Goal: Transaction & Acquisition: Book appointment/travel/reservation

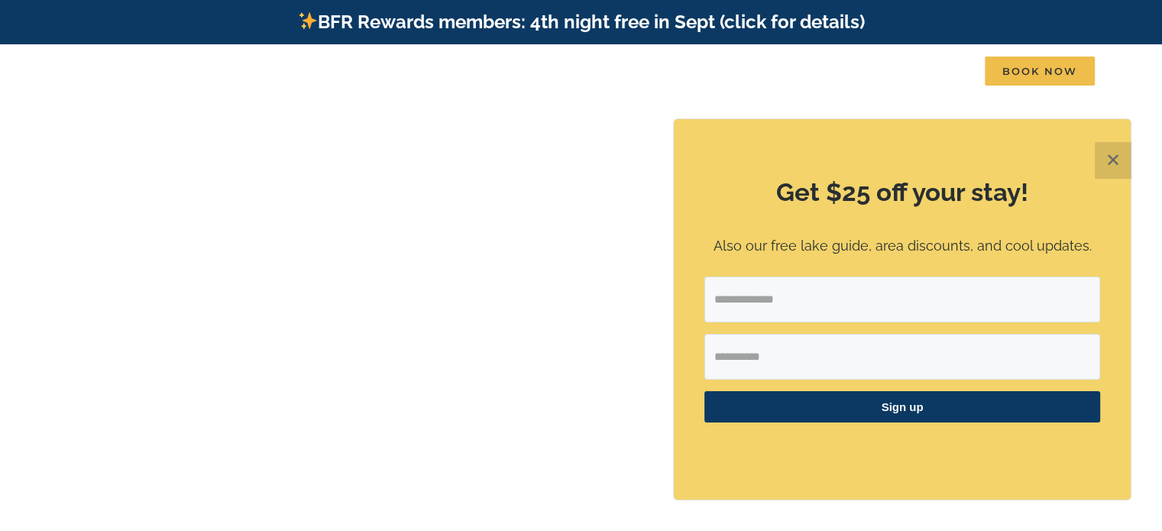
click at [1127, 152] on button "✕" at bounding box center [1112, 160] width 37 height 37
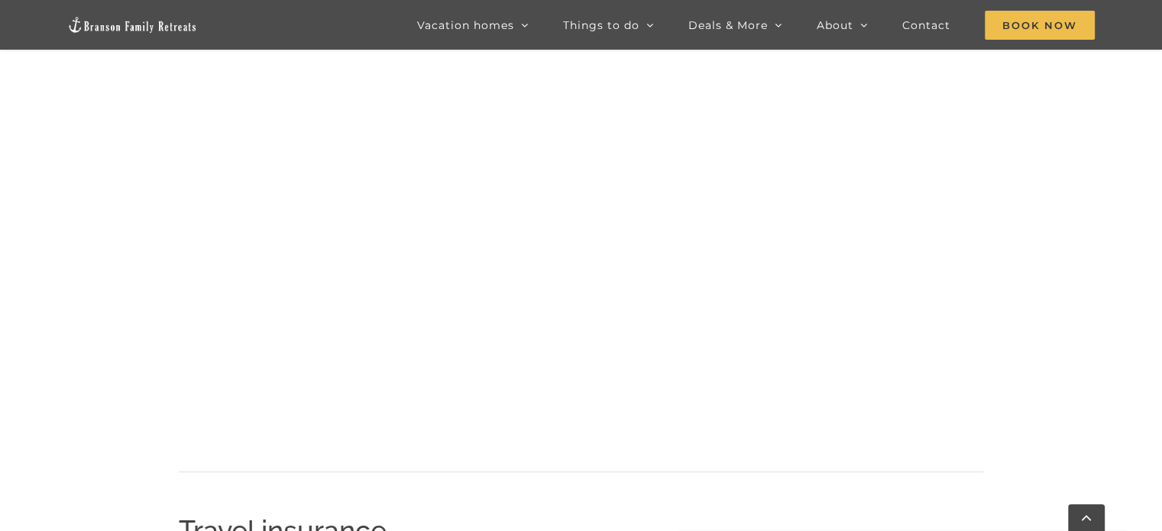
scroll to position [588, 0]
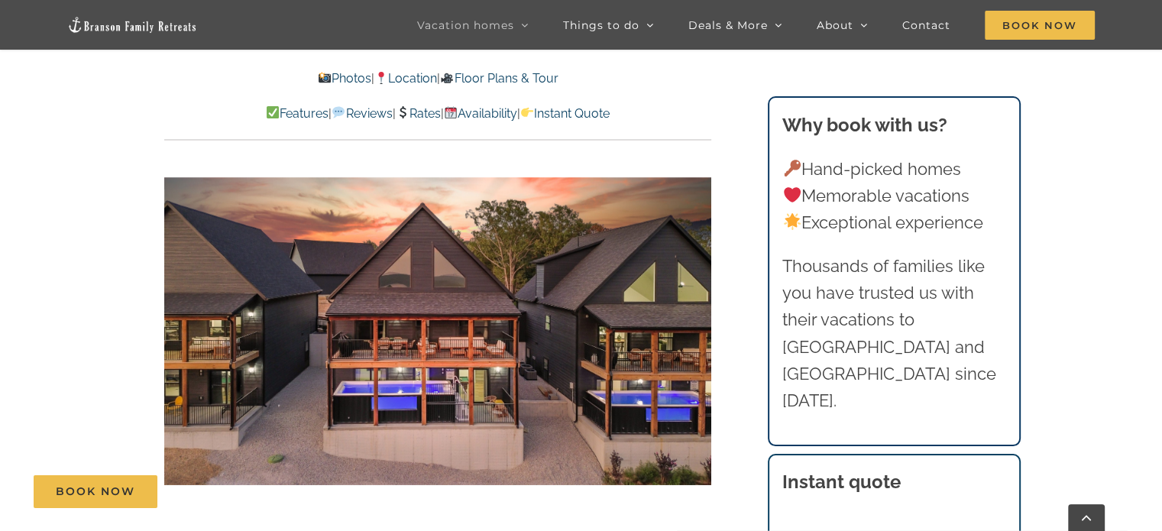
scroll to position [942, 0]
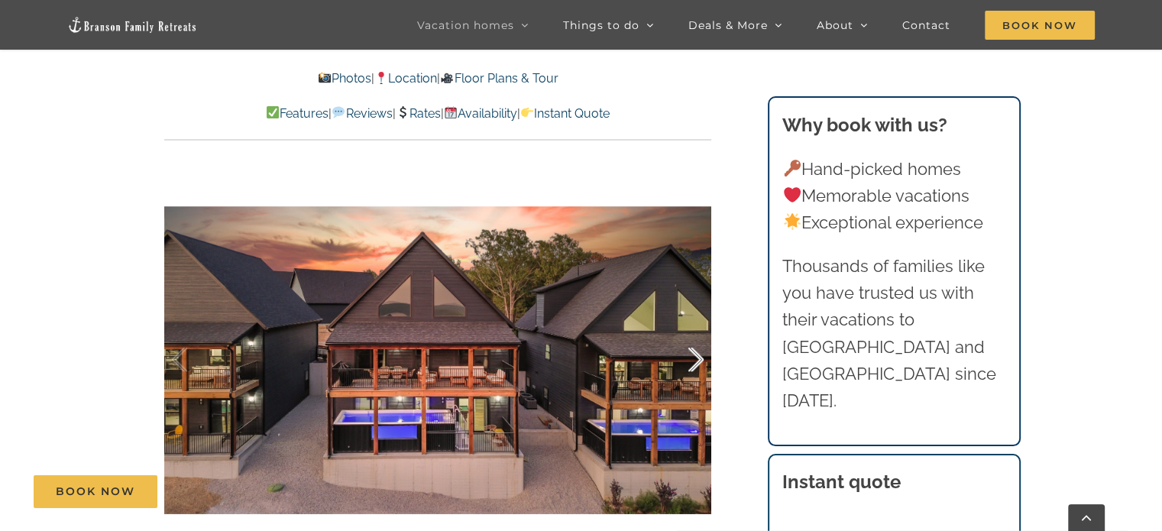
click at [696, 355] on div at bounding box center [679, 359] width 47 height 95
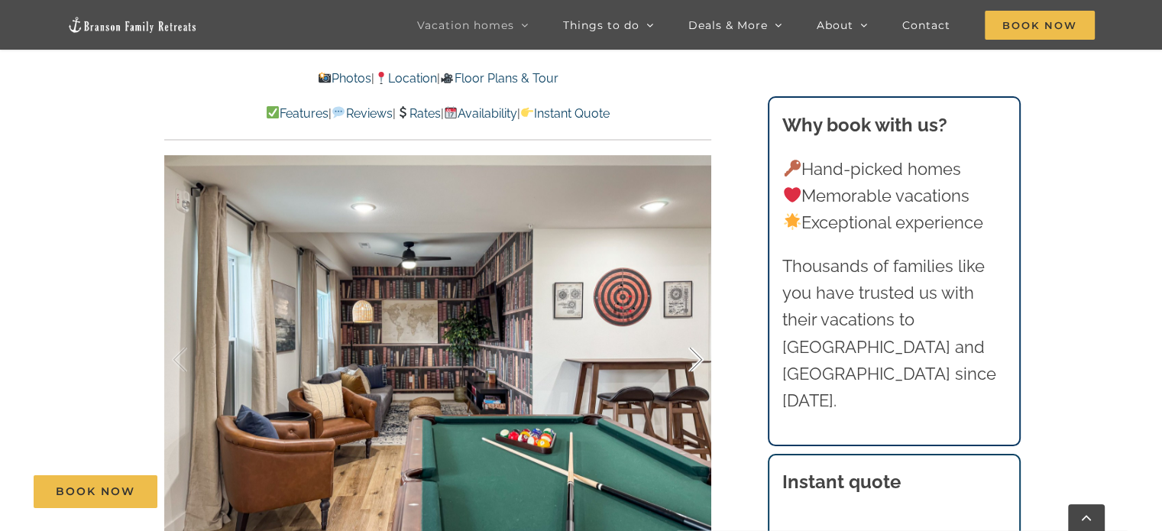
click at [696, 355] on div at bounding box center [679, 359] width 47 height 95
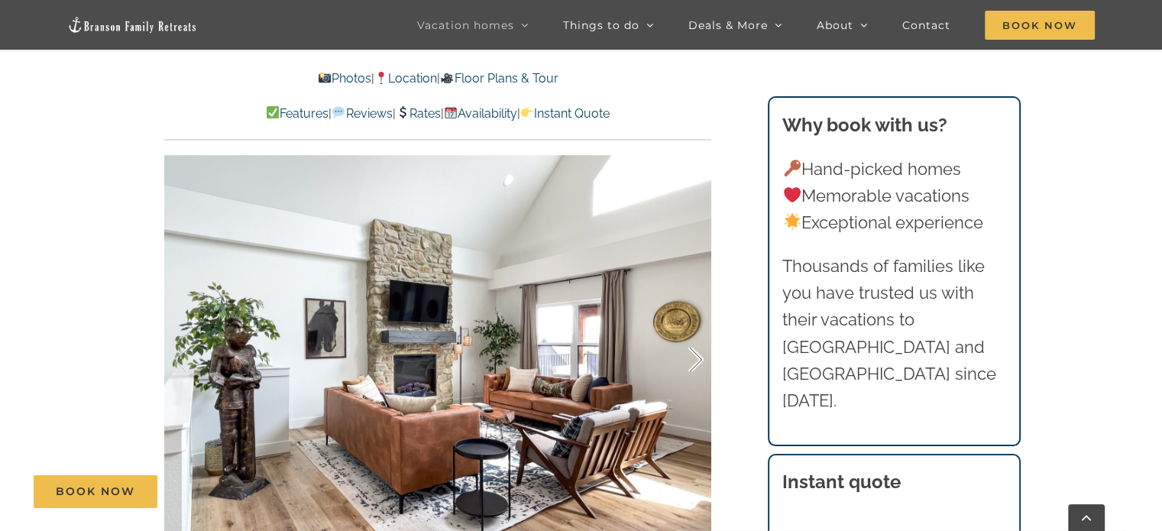
click at [696, 355] on div at bounding box center [679, 359] width 47 height 95
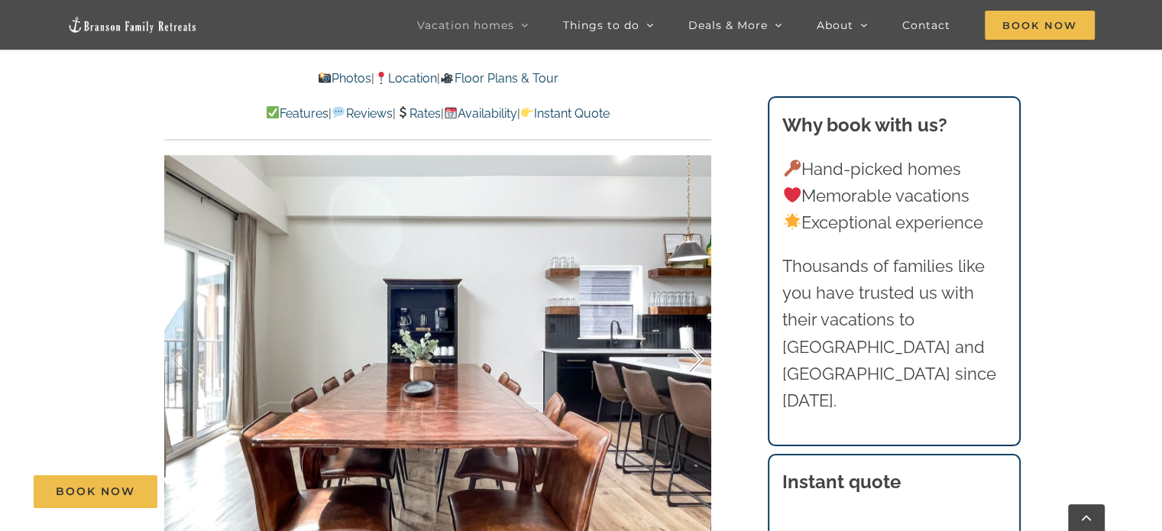
click at [696, 355] on div at bounding box center [679, 359] width 47 height 95
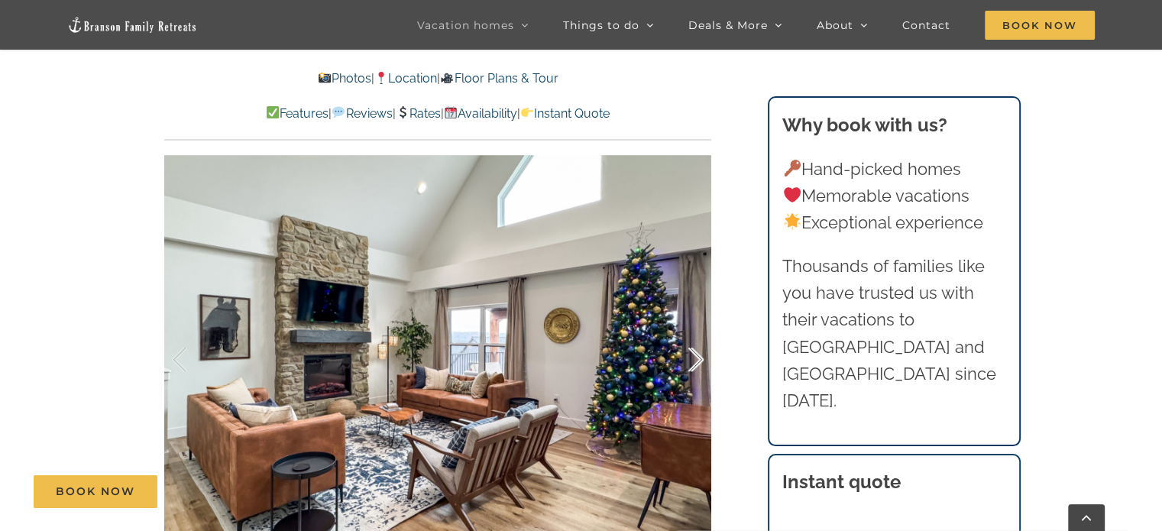
click at [696, 355] on div at bounding box center [679, 359] width 47 height 95
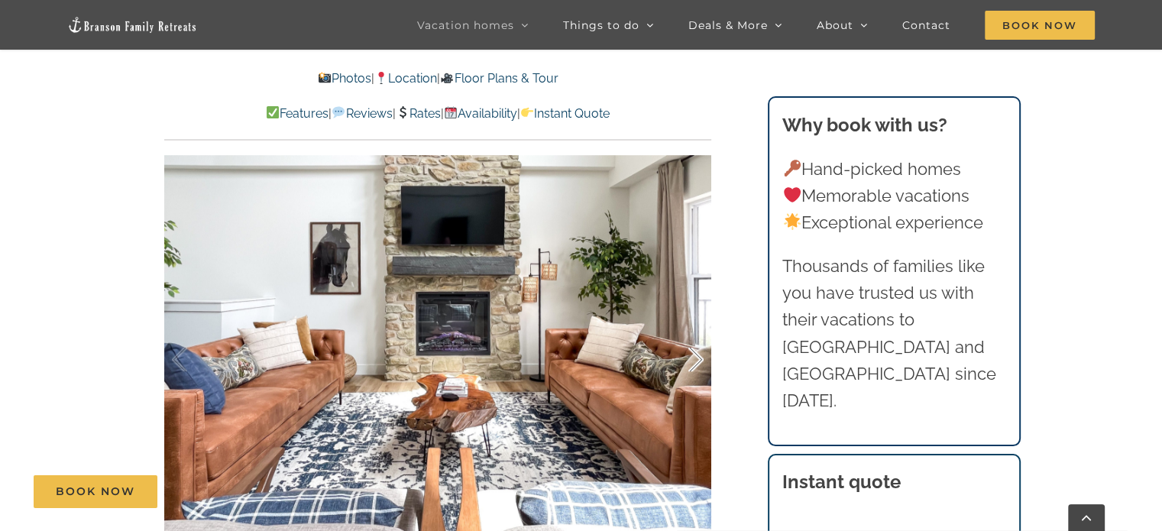
click at [696, 355] on div at bounding box center [679, 359] width 47 height 95
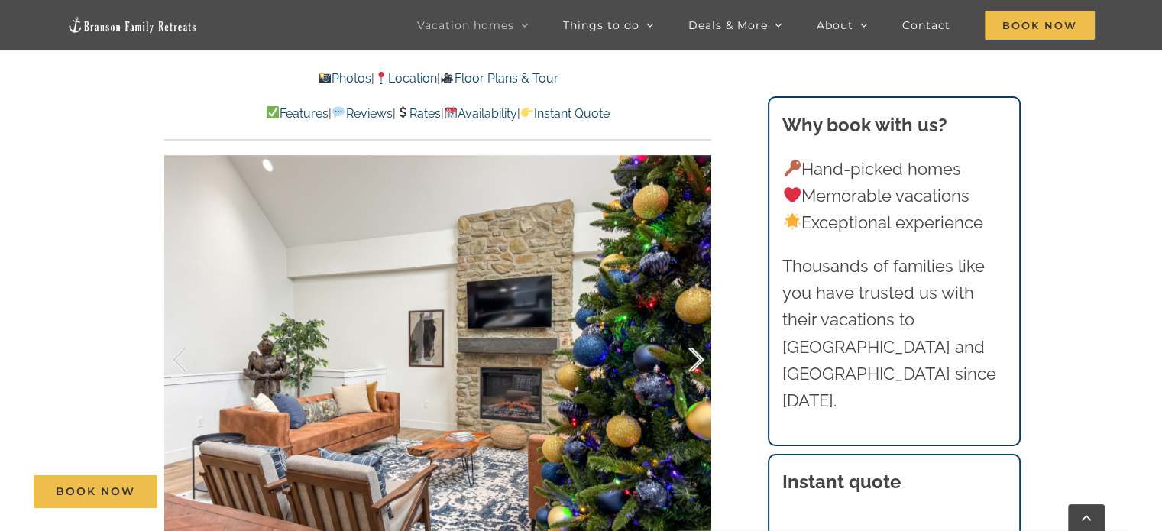
click at [696, 355] on div at bounding box center [679, 359] width 47 height 95
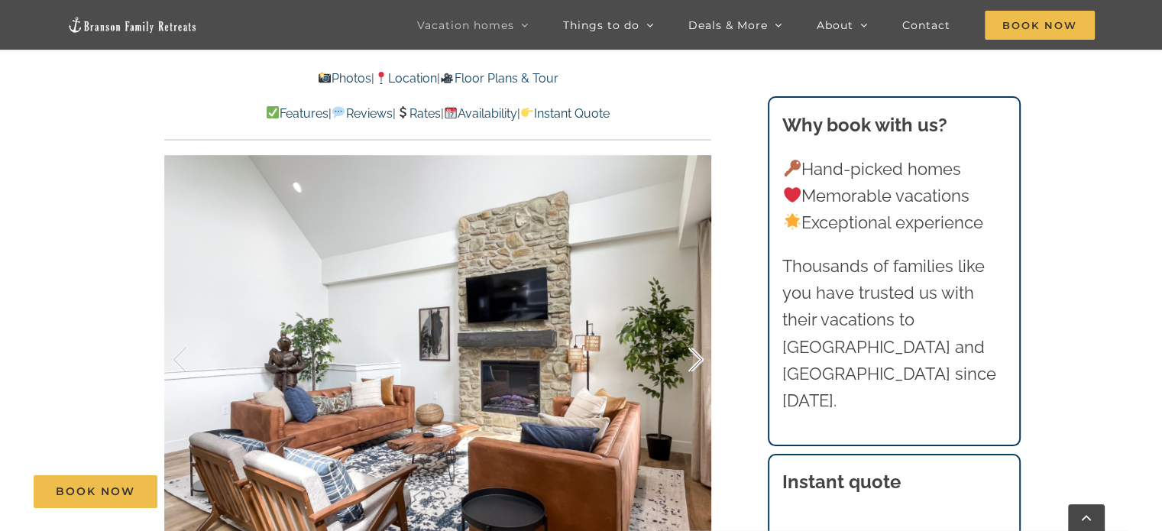
click at [696, 355] on div at bounding box center [679, 359] width 47 height 95
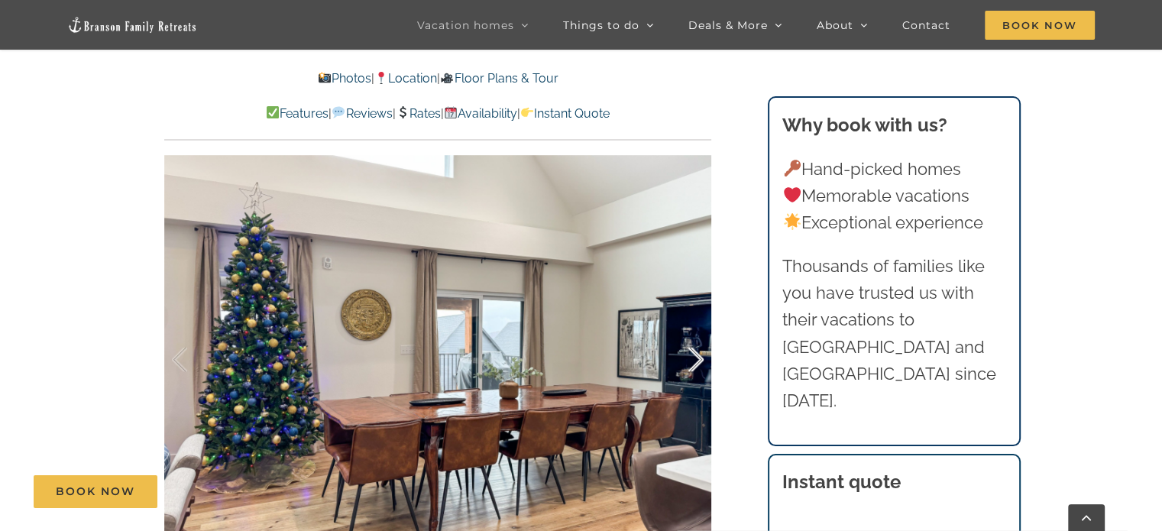
click at [696, 355] on div at bounding box center [679, 359] width 47 height 95
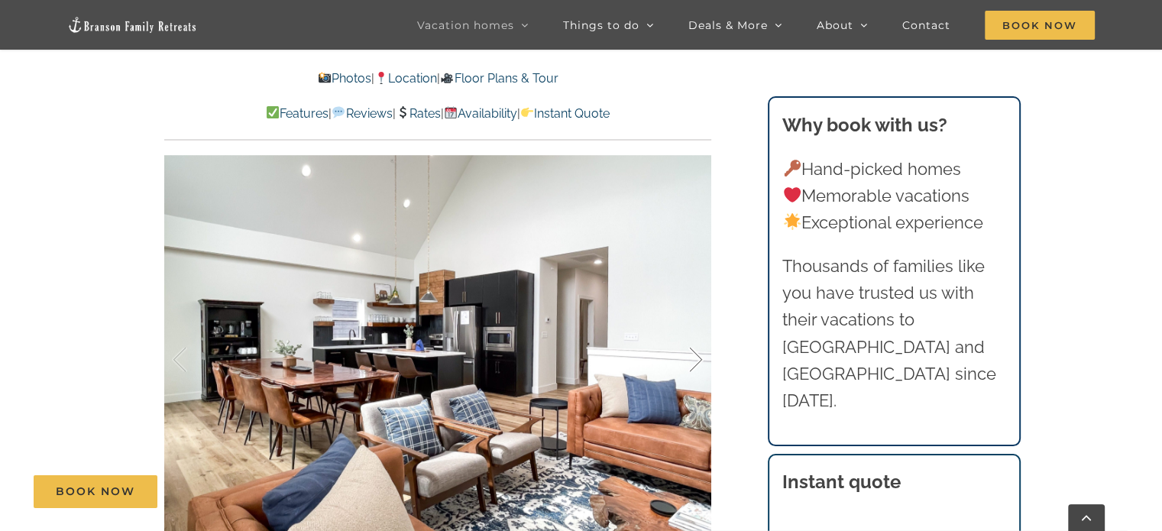
click at [696, 355] on div at bounding box center [679, 359] width 47 height 95
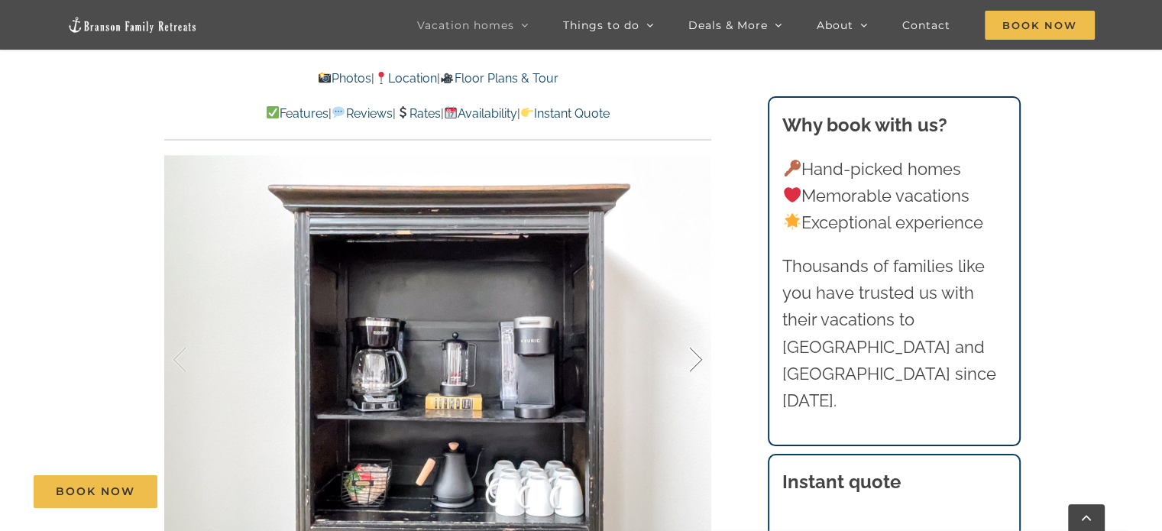
click at [696, 355] on div at bounding box center [679, 359] width 47 height 95
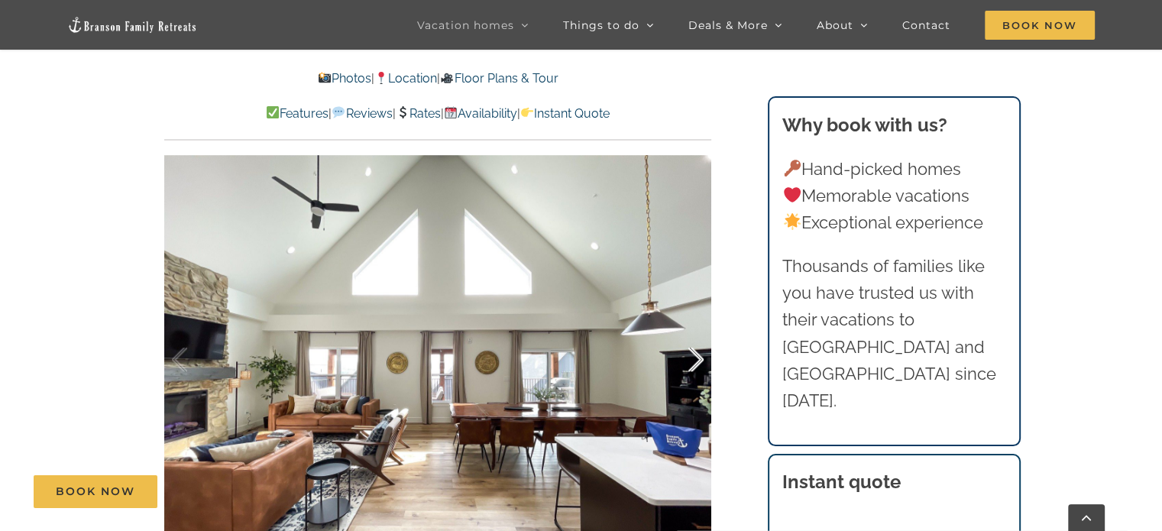
click at [696, 355] on div at bounding box center [679, 359] width 47 height 95
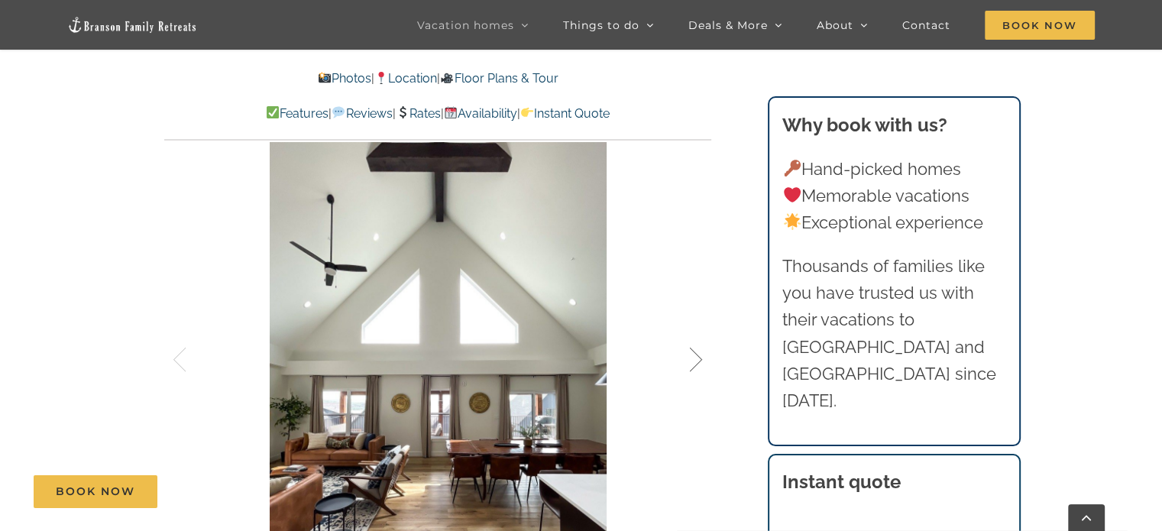
click at [696, 355] on div at bounding box center [679, 359] width 47 height 95
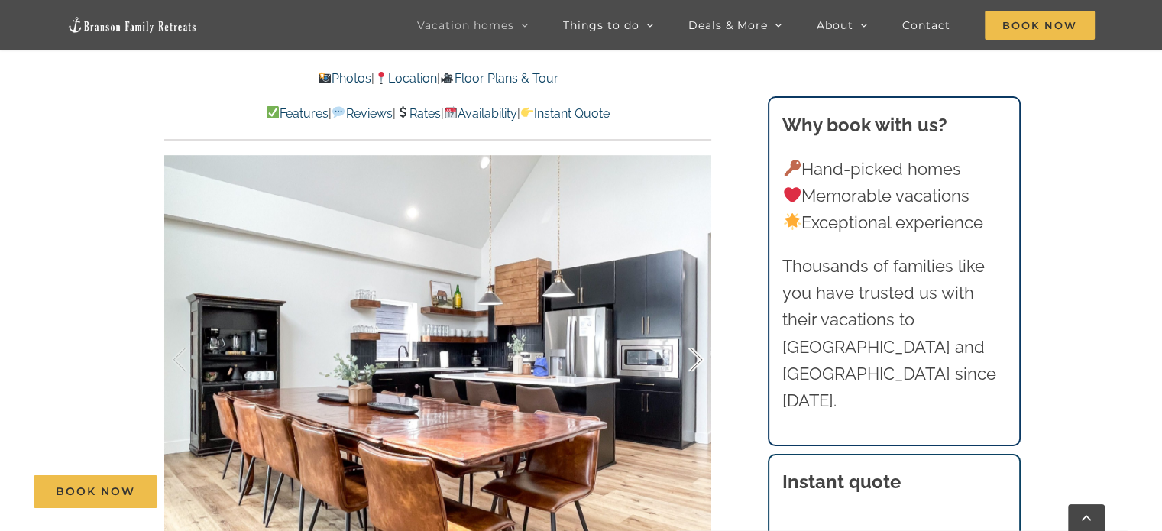
click at [696, 355] on div at bounding box center [679, 359] width 47 height 95
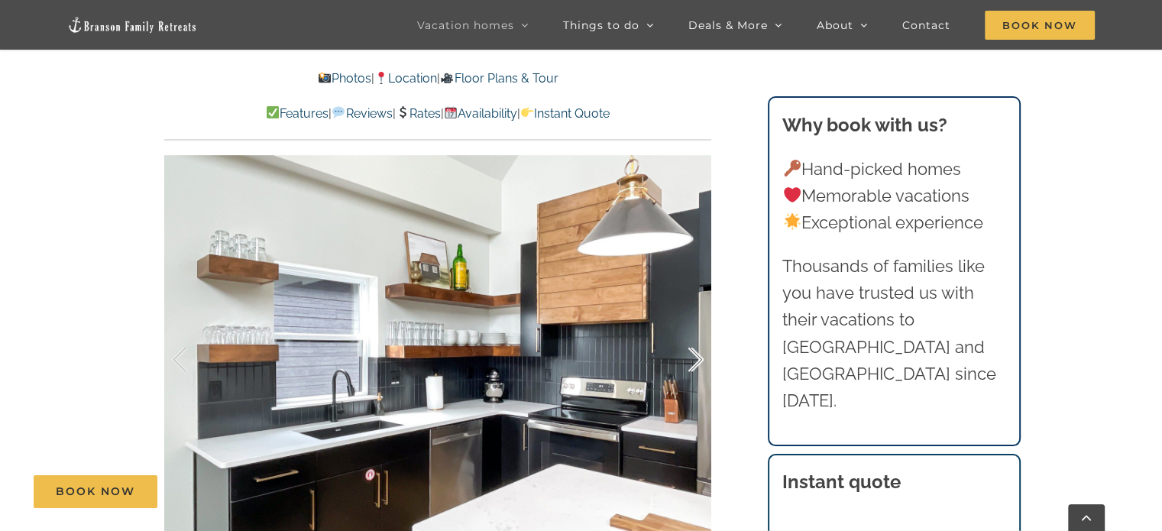
click at [696, 355] on div at bounding box center [679, 359] width 47 height 95
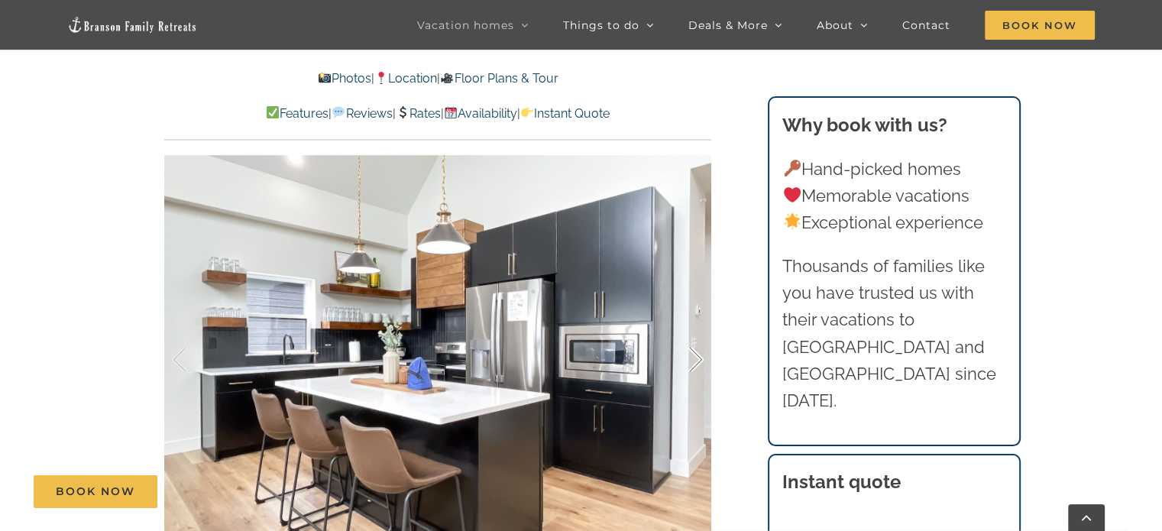
click at [696, 355] on div at bounding box center [679, 359] width 47 height 95
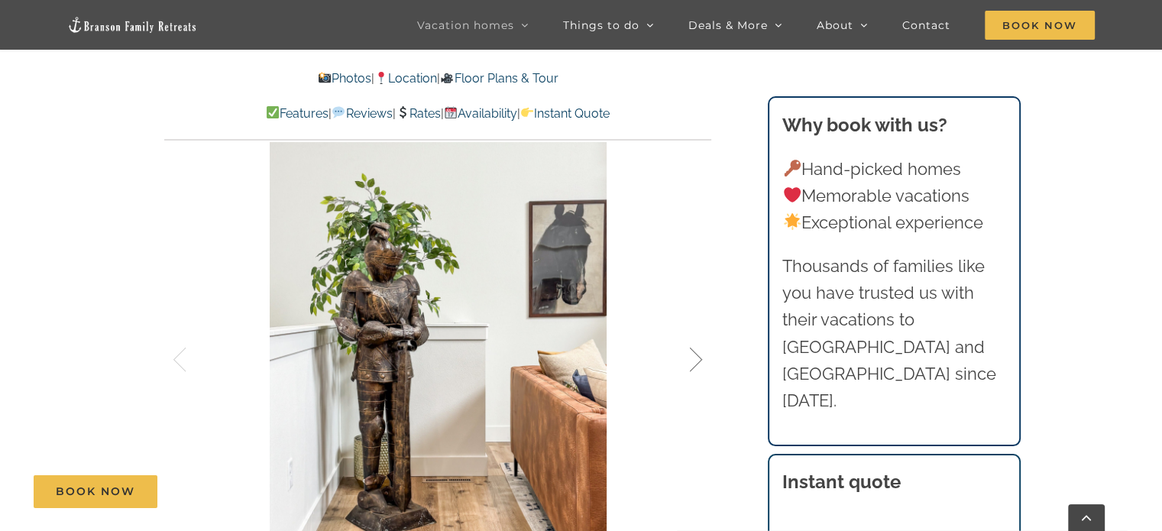
click at [696, 355] on div at bounding box center [679, 359] width 47 height 95
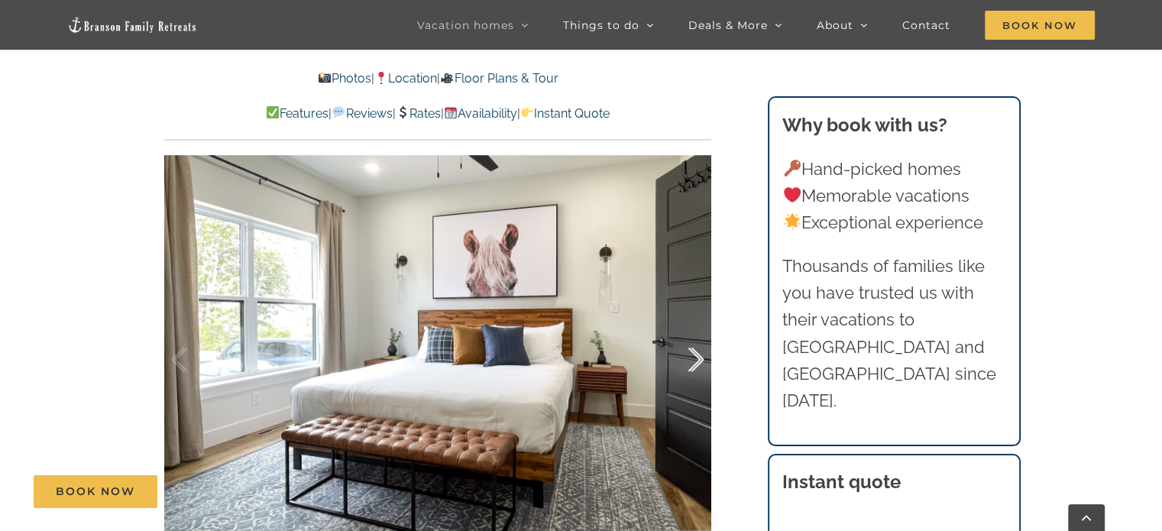
click at [696, 355] on div at bounding box center [679, 359] width 47 height 95
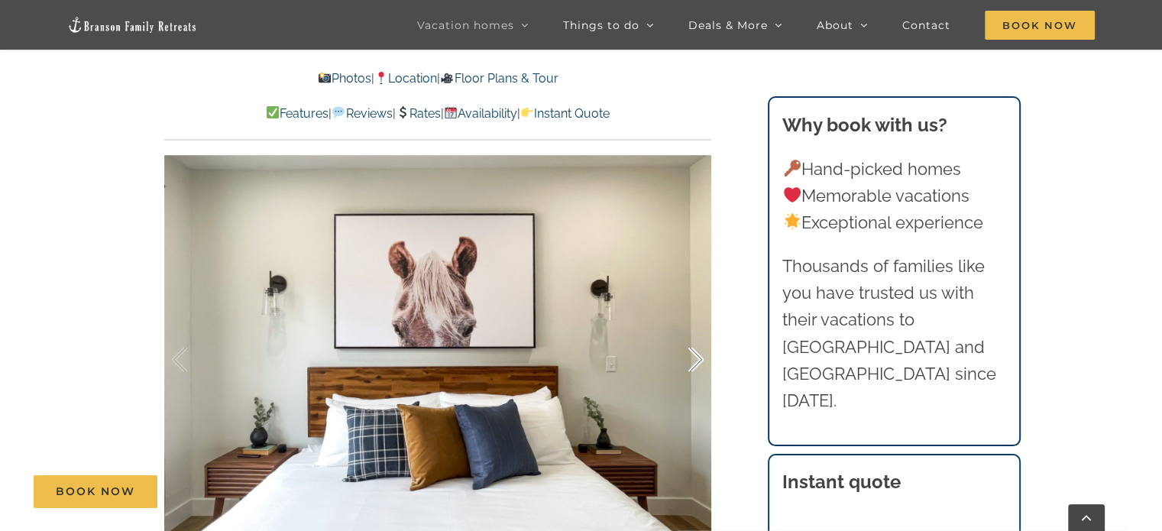
click at [696, 355] on div at bounding box center [679, 359] width 47 height 95
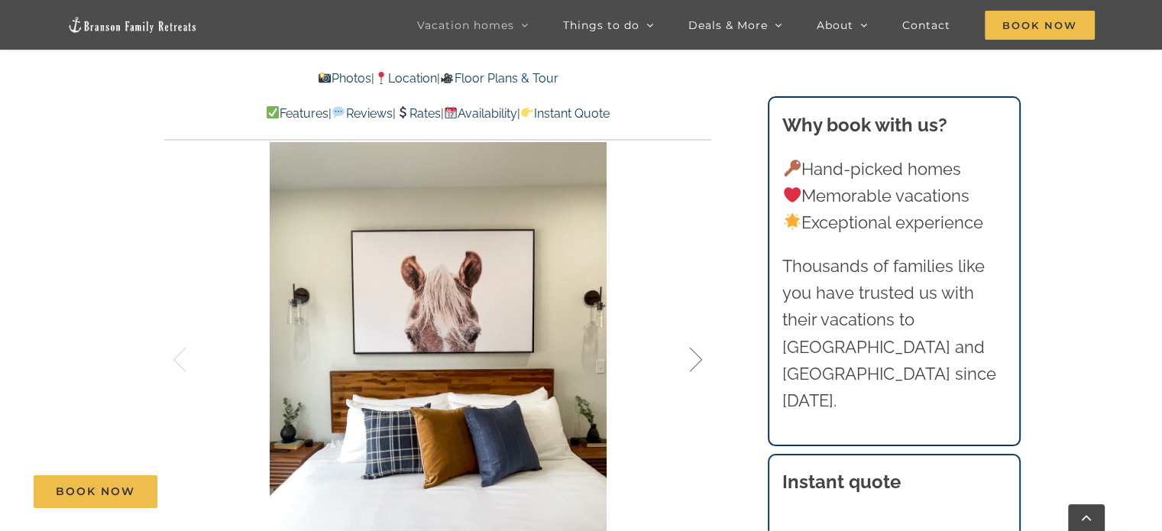
click at [696, 355] on div at bounding box center [679, 359] width 47 height 95
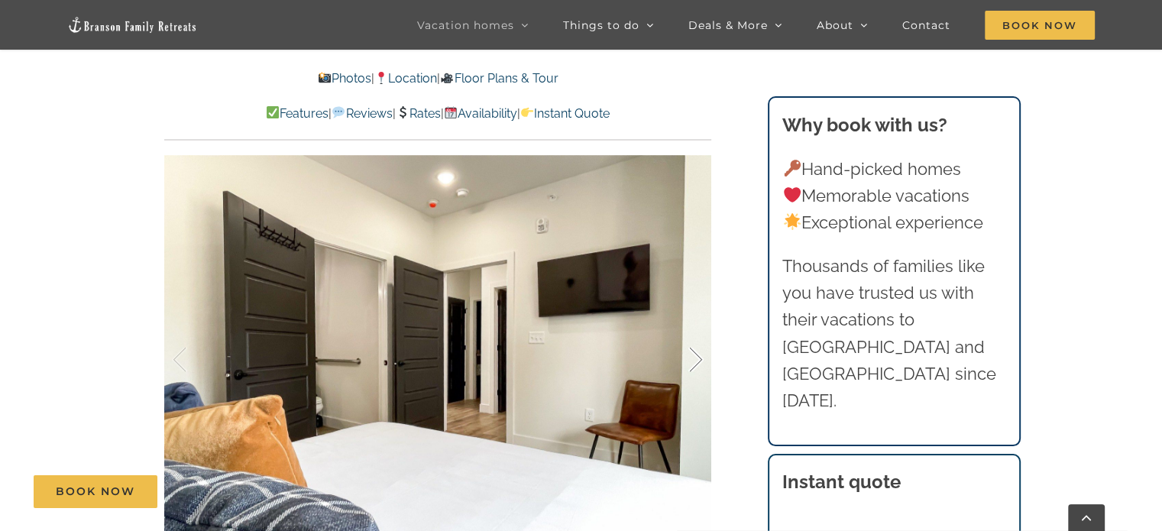
click at [696, 355] on div at bounding box center [679, 359] width 47 height 95
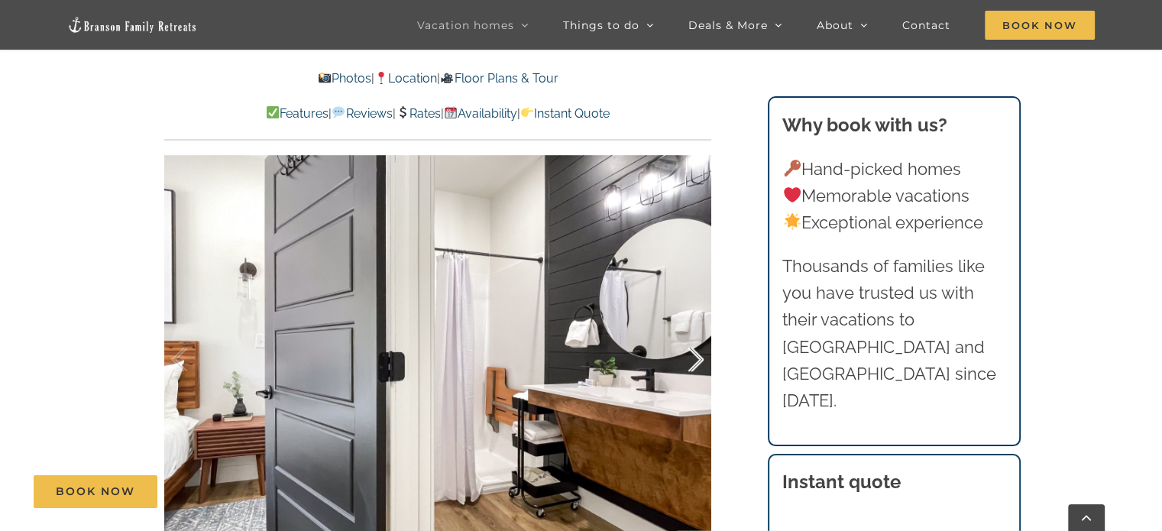
click at [696, 355] on div at bounding box center [679, 359] width 47 height 95
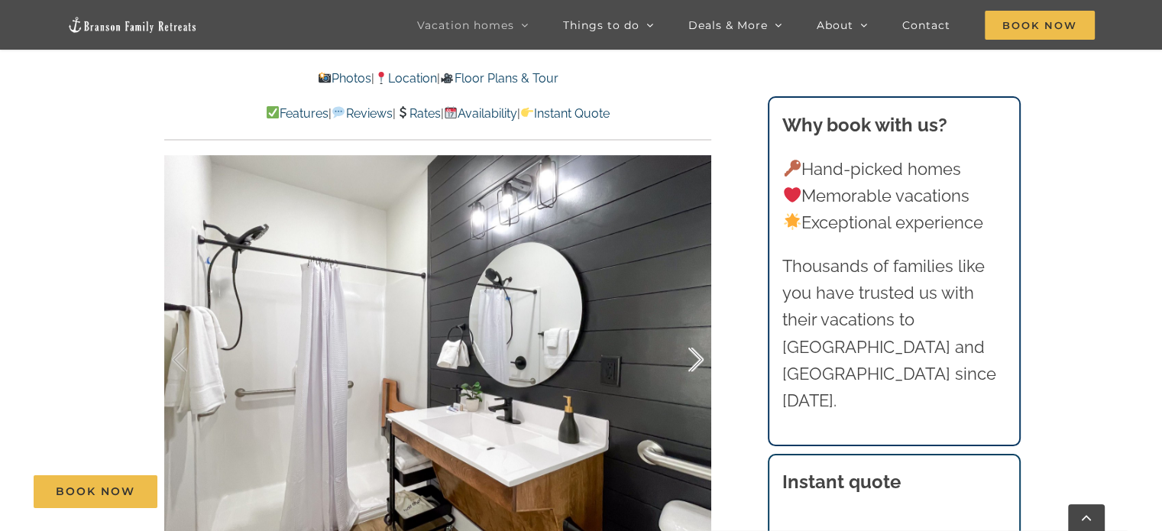
click at [696, 355] on div at bounding box center [679, 359] width 47 height 95
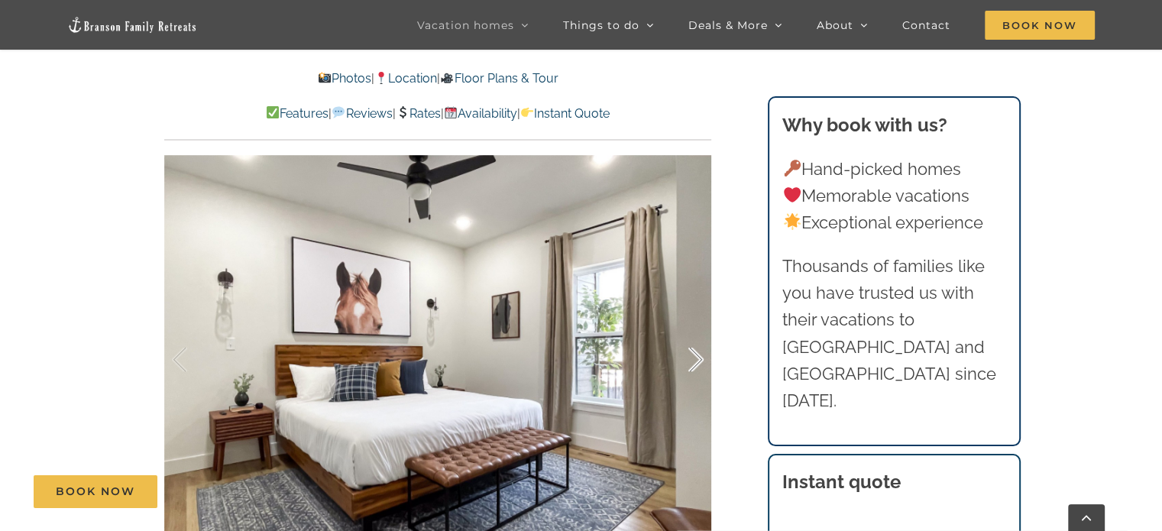
click at [696, 355] on div at bounding box center [679, 359] width 47 height 95
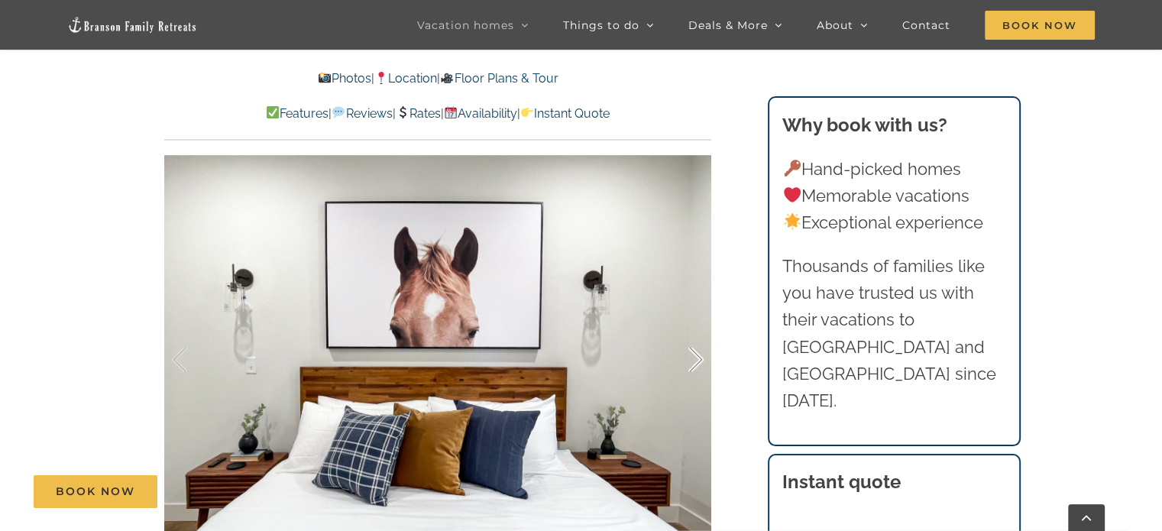
click at [696, 355] on div at bounding box center [679, 359] width 47 height 95
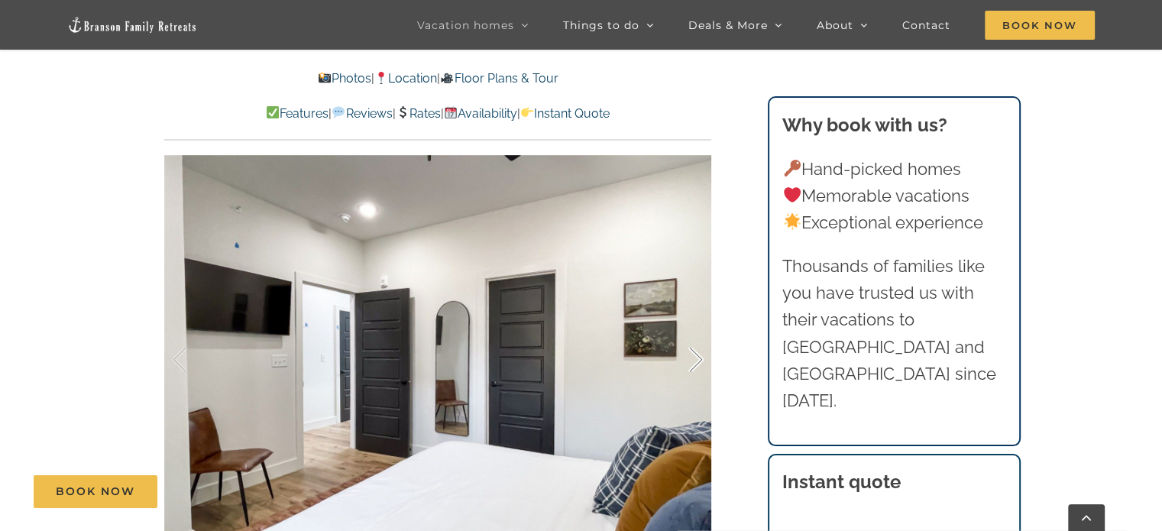
click at [696, 355] on div at bounding box center [679, 359] width 47 height 95
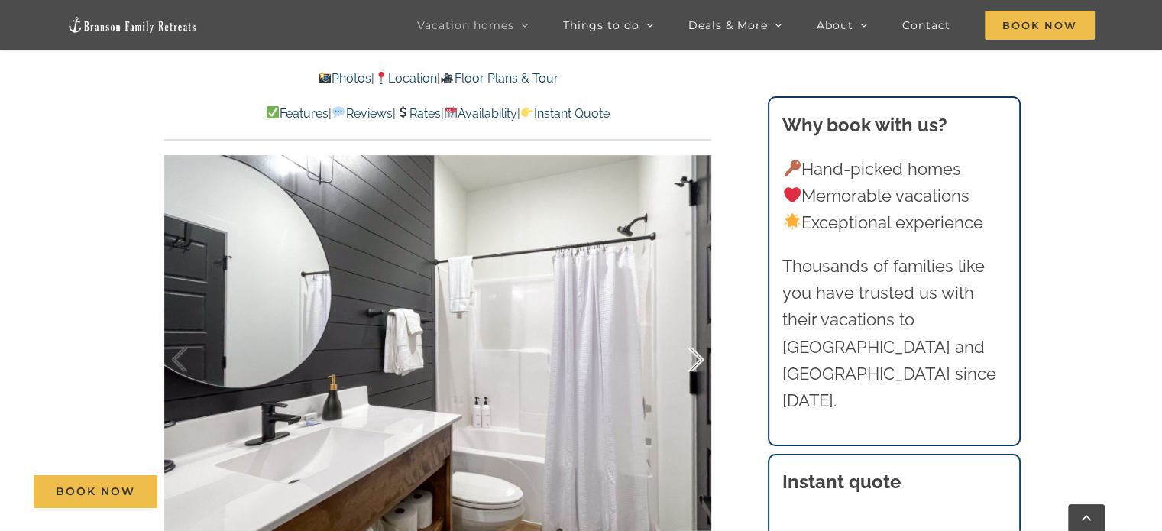
click at [696, 355] on div at bounding box center [679, 359] width 47 height 95
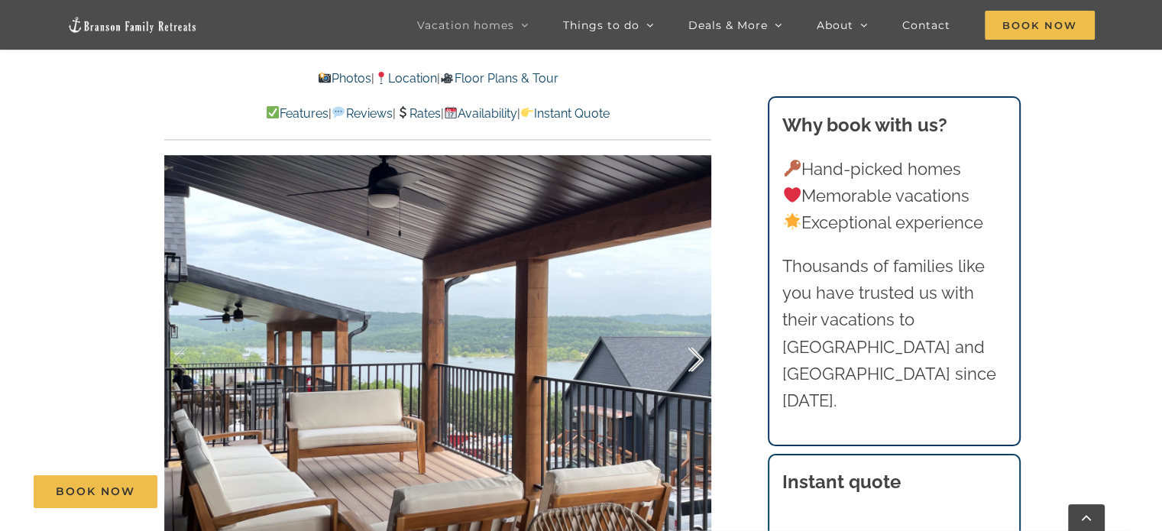
click at [696, 355] on div at bounding box center [679, 359] width 47 height 95
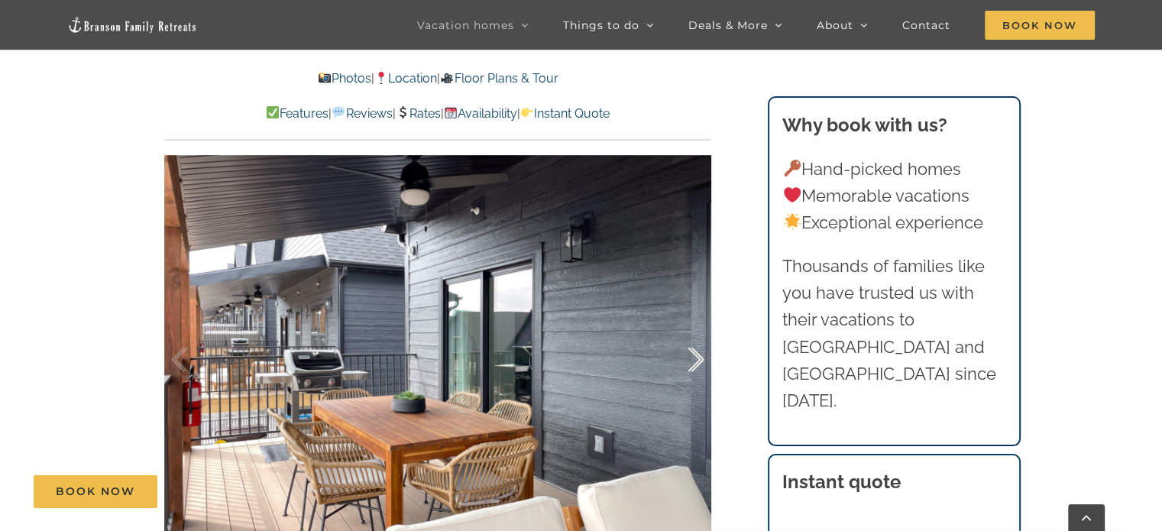
click at [696, 355] on div at bounding box center [679, 359] width 47 height 95
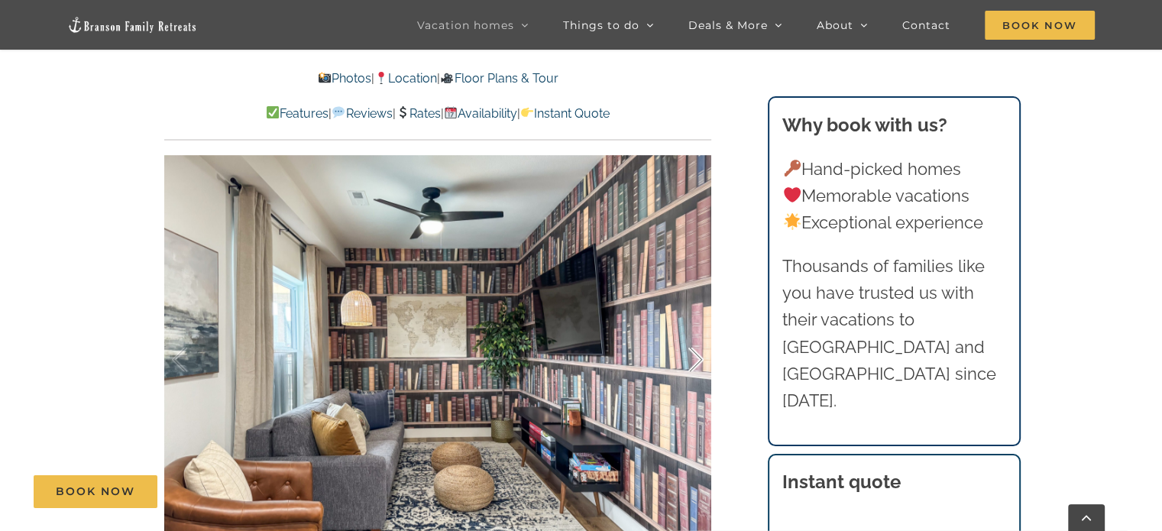
click at [696, 355] on div at bounding box center [679, 359] width 47 height 95
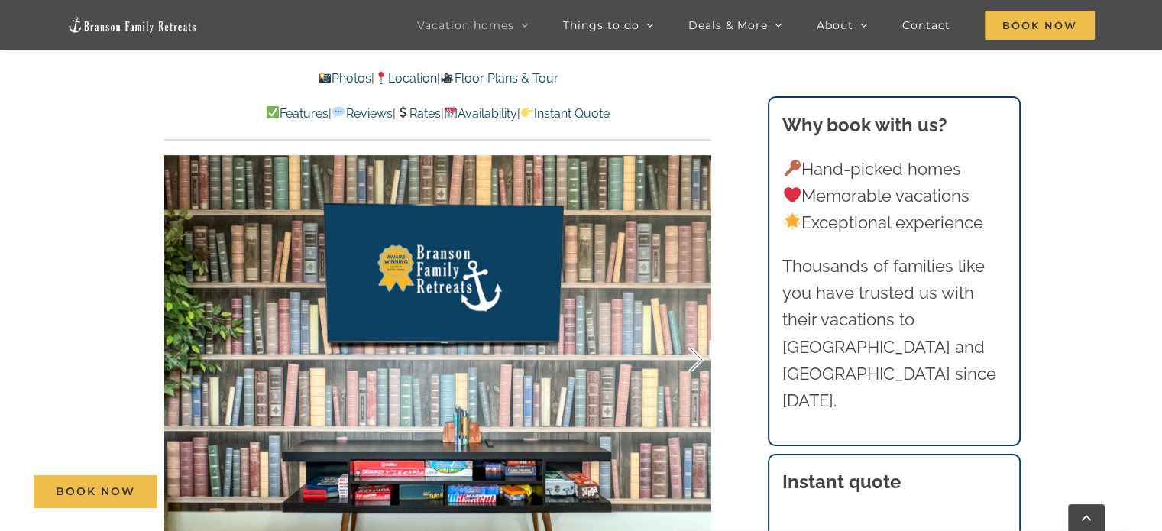
click at [696, 355] on div at bounding box center [679, 359] width 47 height 95
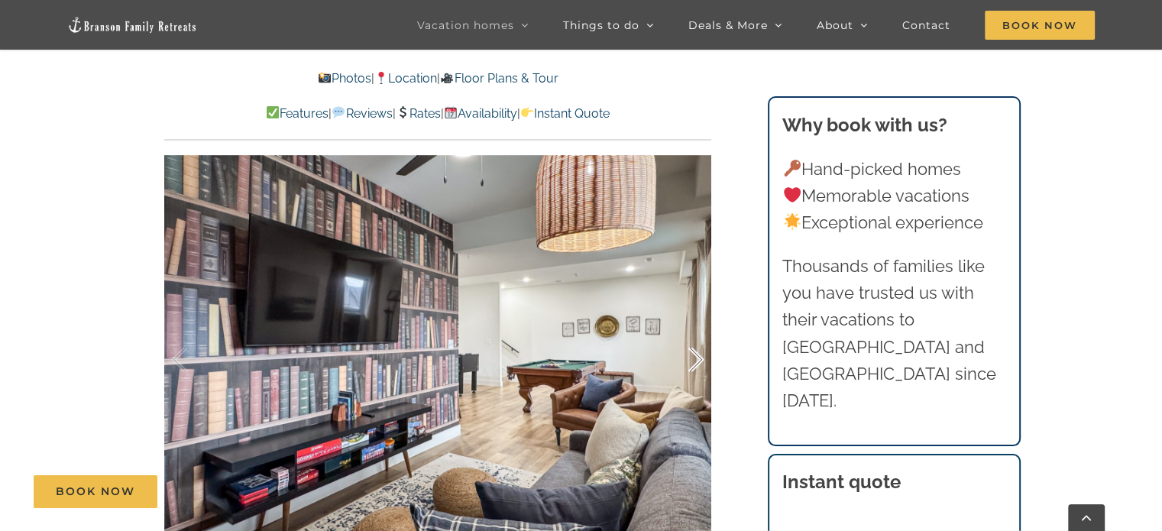
click at [696, 355] on div at bounding box center [679, 359] width 47 height 95
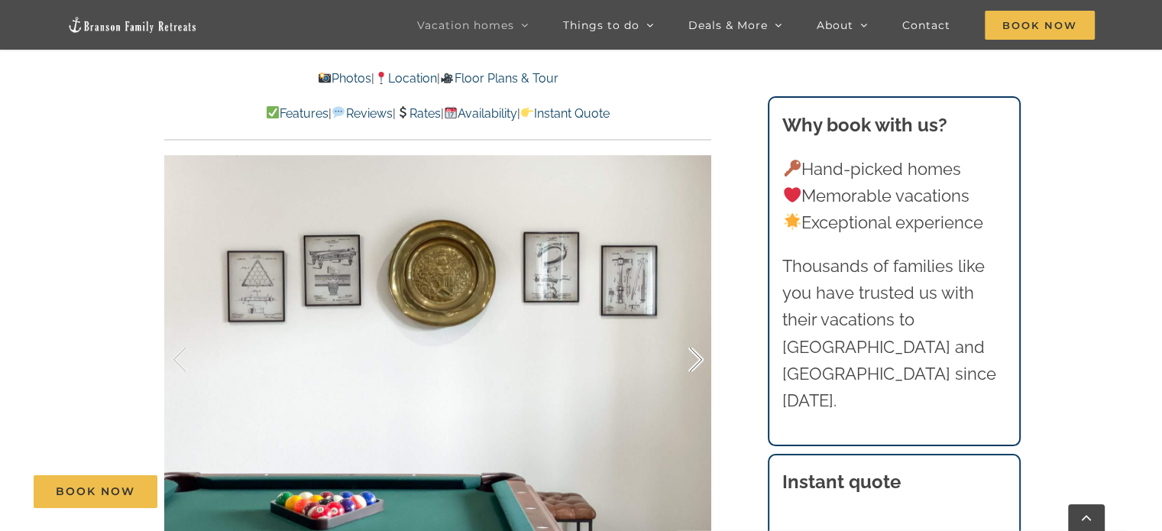
click at [696, 355] on div at bounding box center [679, 359] width 47 height 95
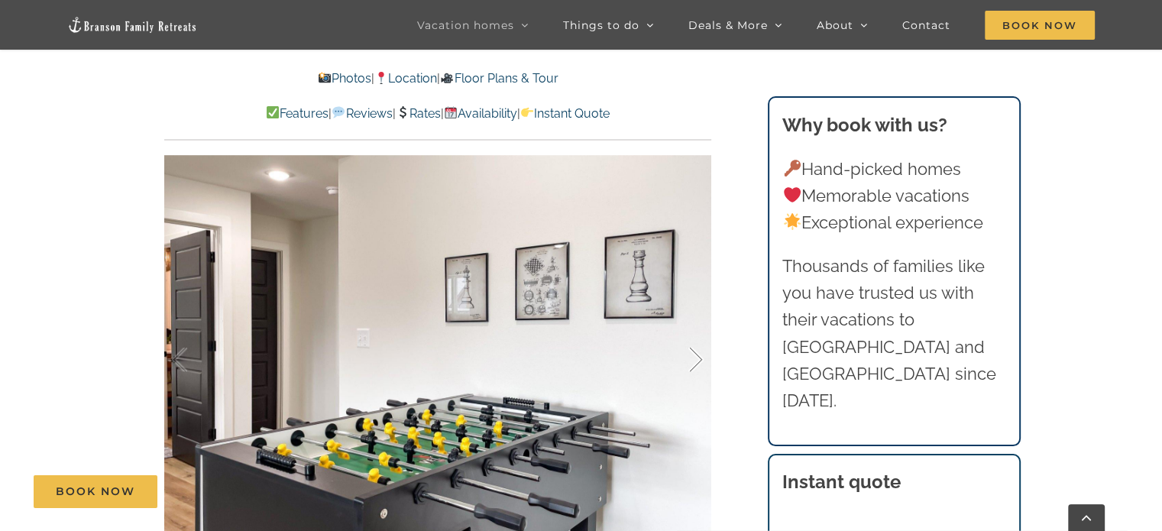
click at [696, 355] on div at bounding box center [679, 359] width 47 height 95
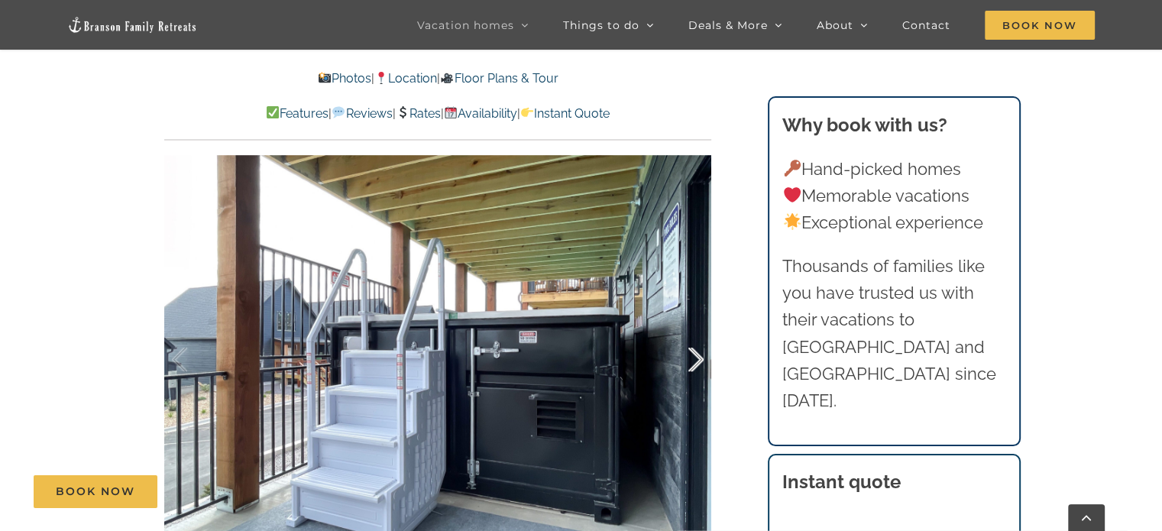
click at [696, 355] on div at bounding box center [679, 359] width 47 height 95
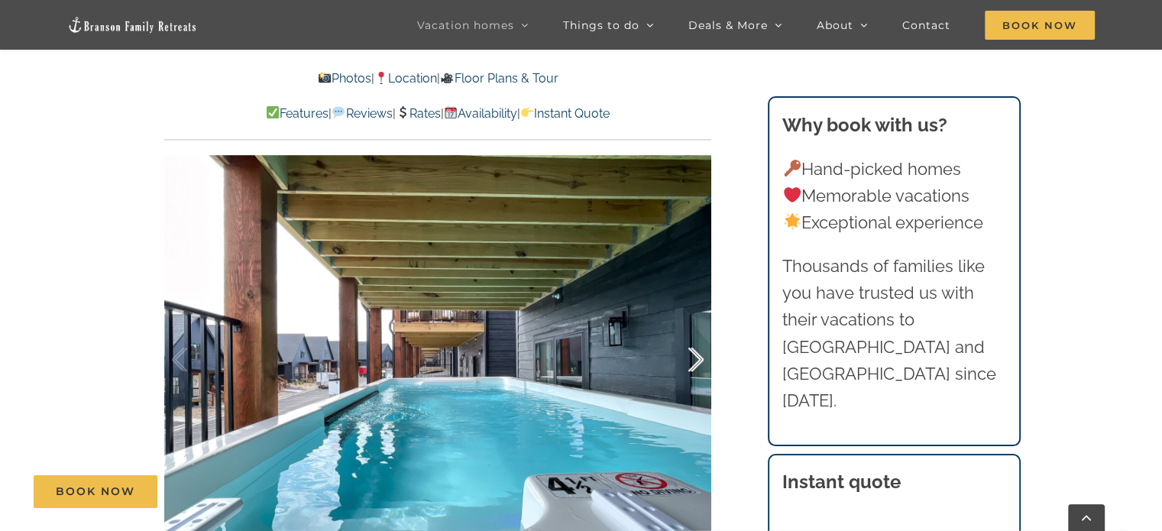
click at [696, 355] on div at bounding box center [679, 359] width 47 height 95
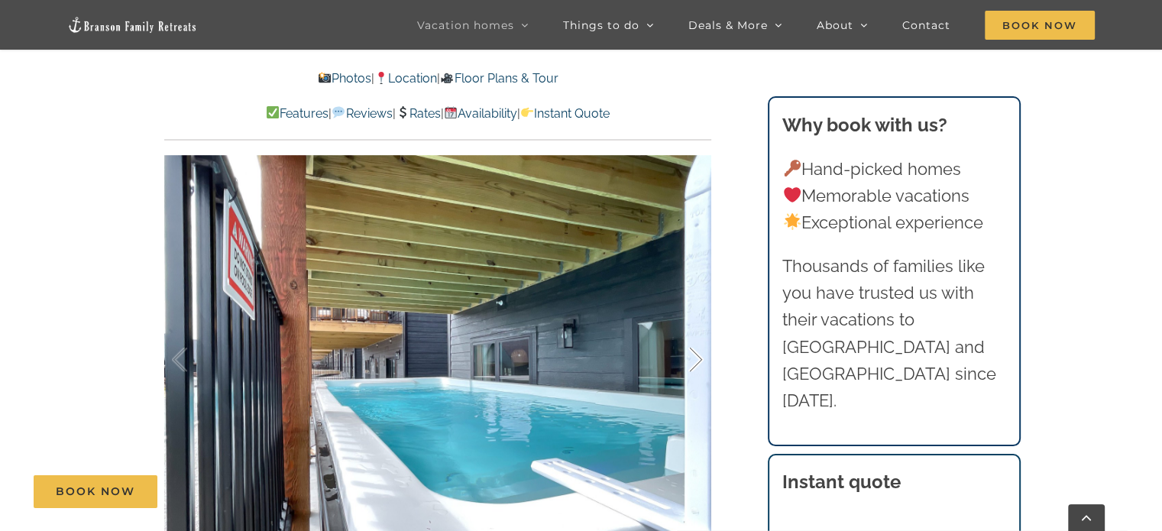
click at [696, 355] on div at bounding box center [679, 359] width 47 height 95
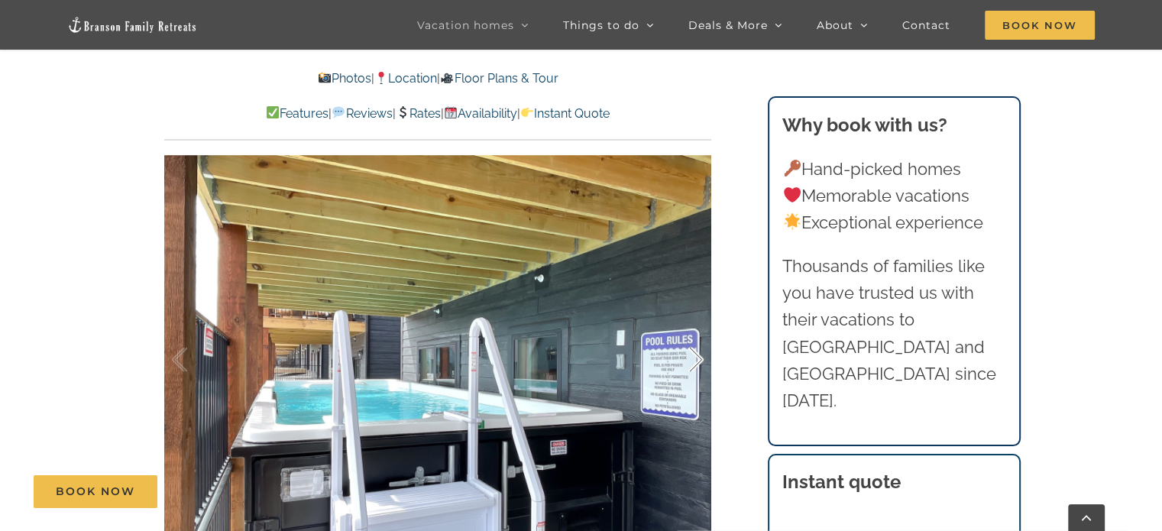
click at [696, 355] on div at bounding box center [679, 359] width 47 height 95
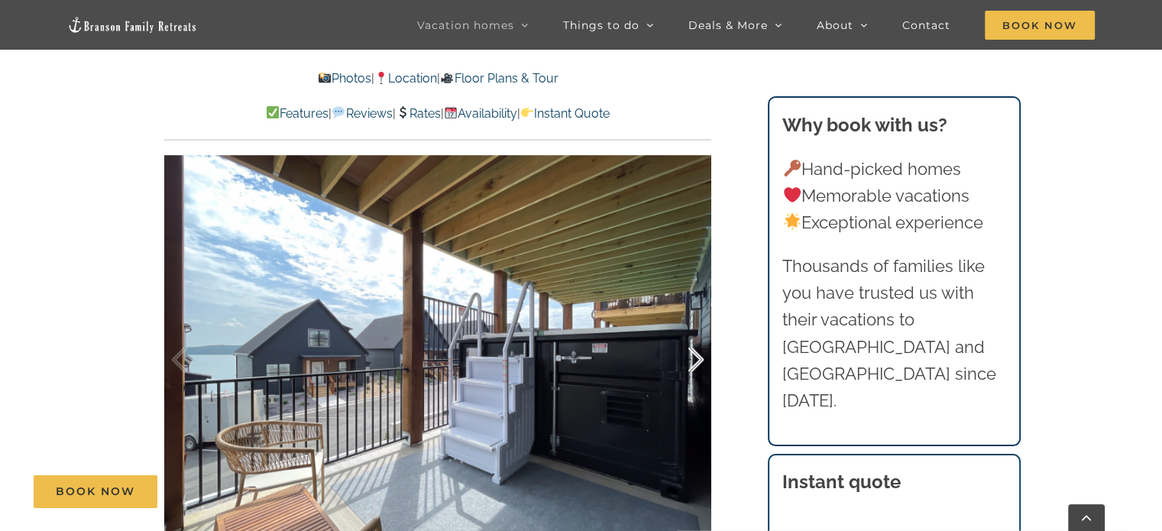
click at [696, 355] on div at bounding box center [679, 359] width 47 height 95
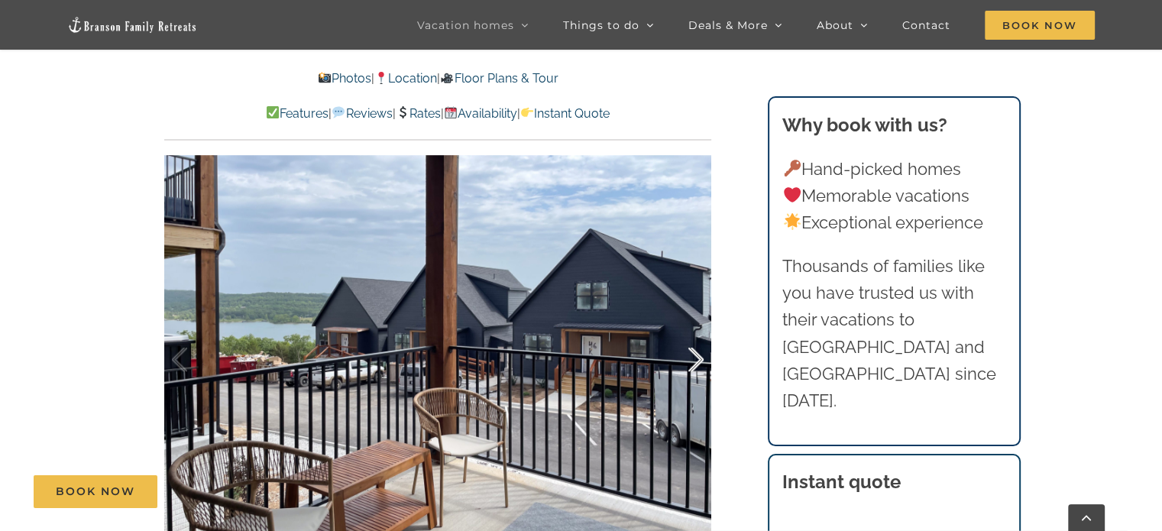
click at [696, 355] on div at bounding box center [679, 359] width 47 height 95
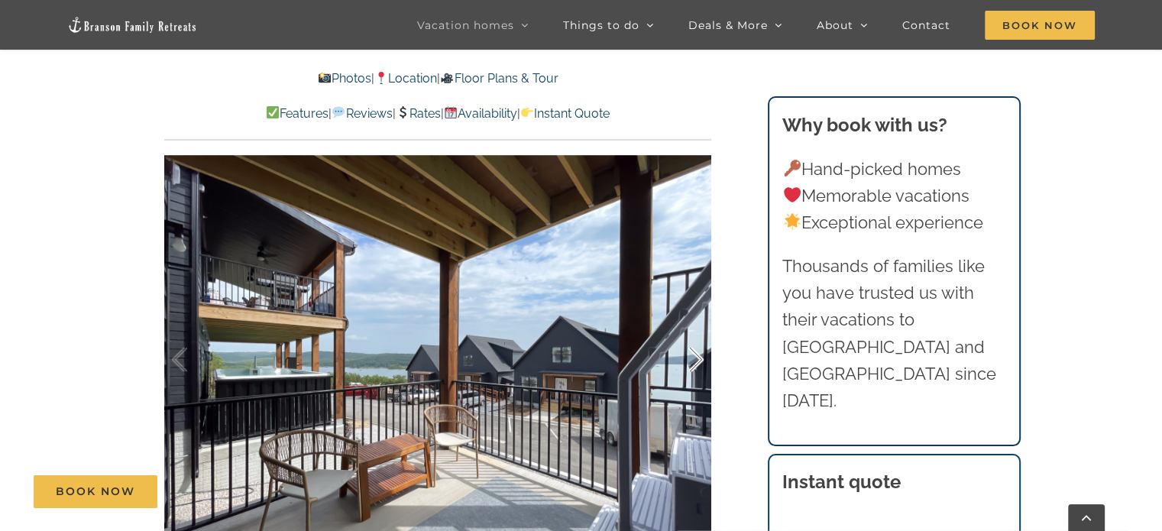
click at [696, 355] on div at bounding box center [679, 359] width 47 height 95
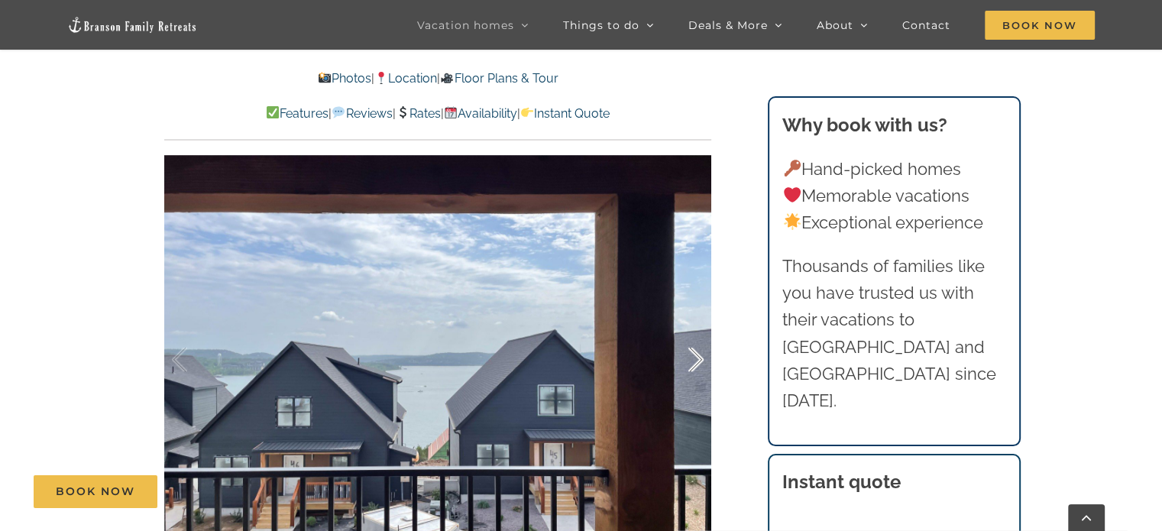
click at [696, 355] on div at bounding box center [679, 359] width 47 height 95
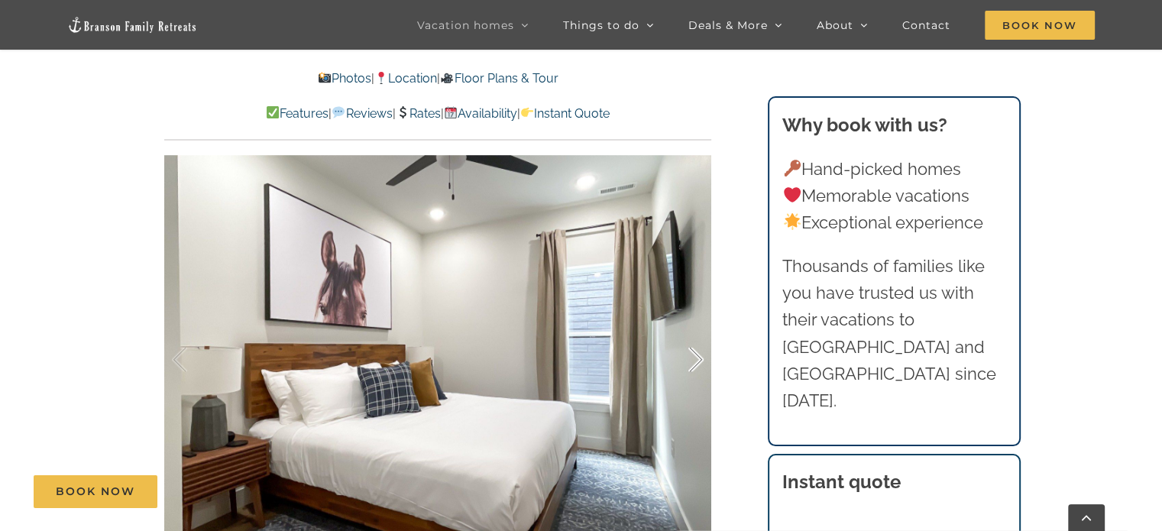
click at [696, 355] on div at bounding box center [679, 359] width 47 height 95
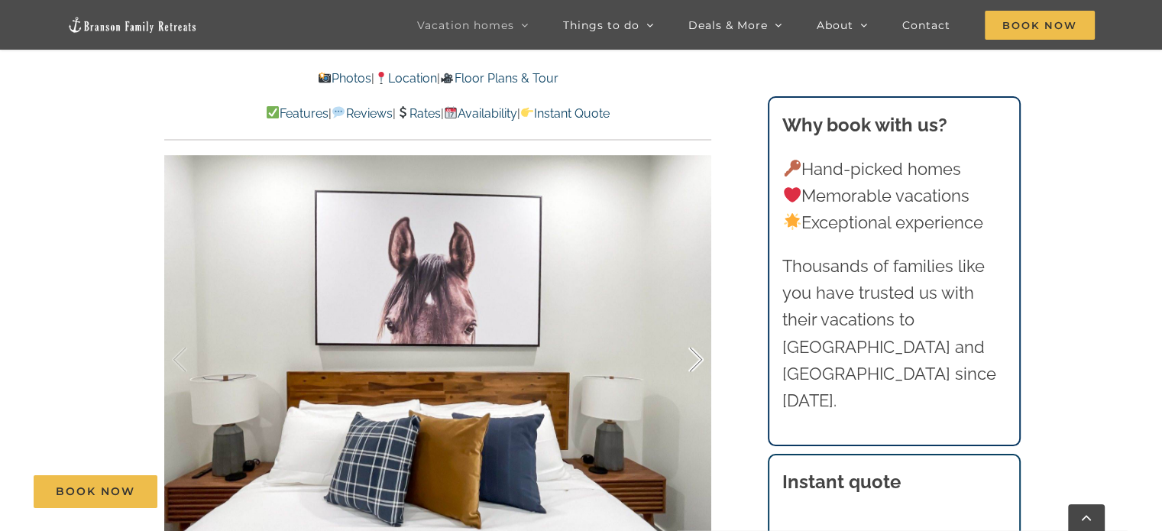
click at [696, 355] on div at bounding box center [679, 359] width 47 height 95
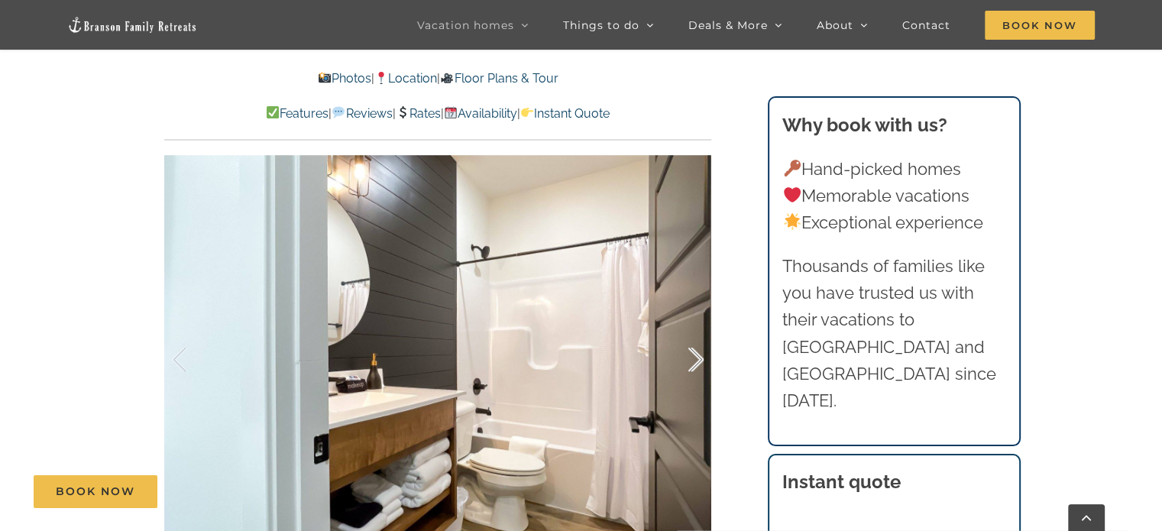
click at [696, 355] on div at bounding box center [679, 359] width 47 height 95
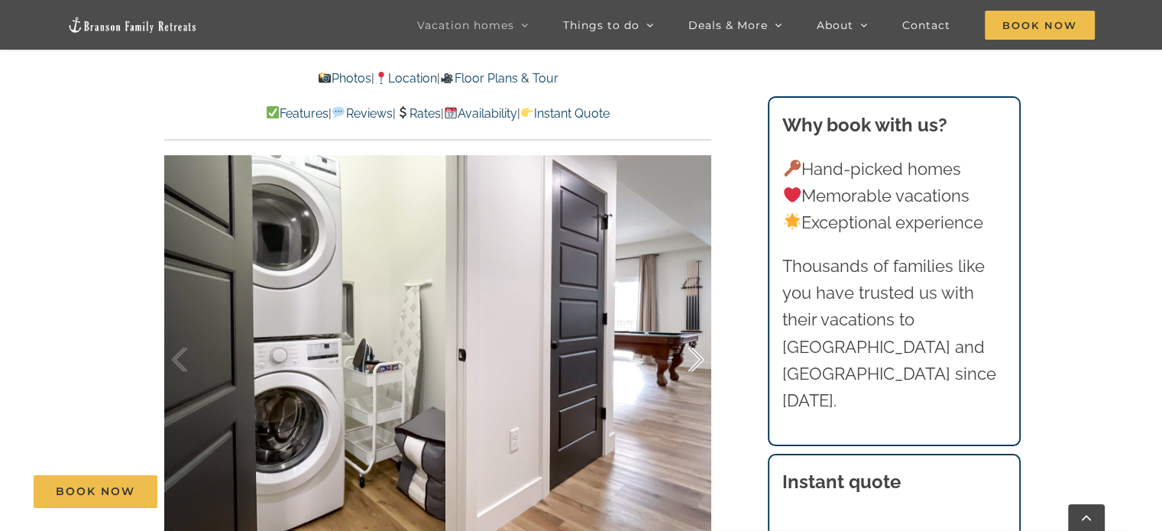
click at [696, 355] on div at bounding box center [679, 359] width 47 height 95
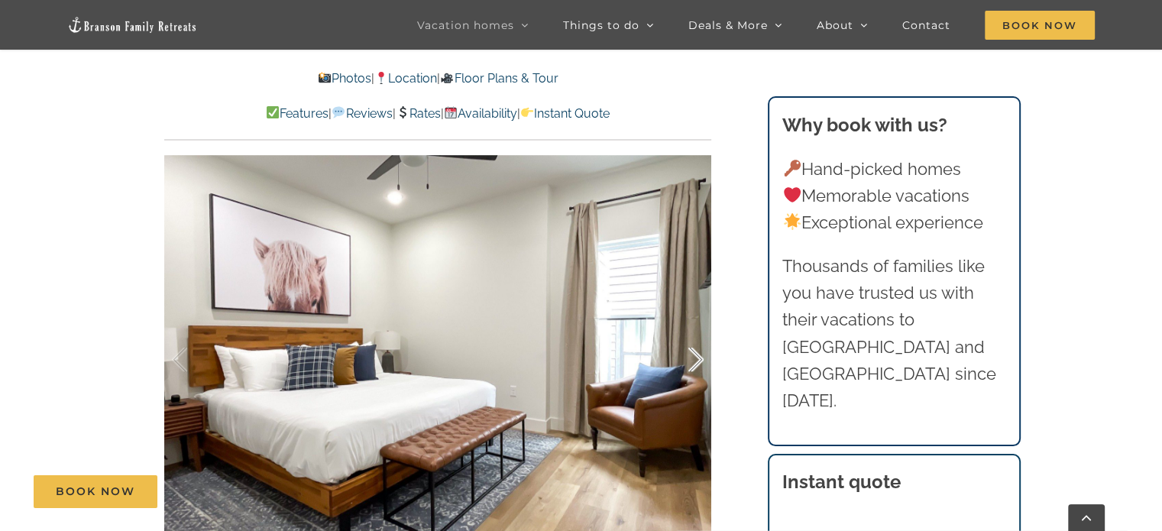
click at [696, 355] on div at bounding box center [679, 359] width 47 height 95
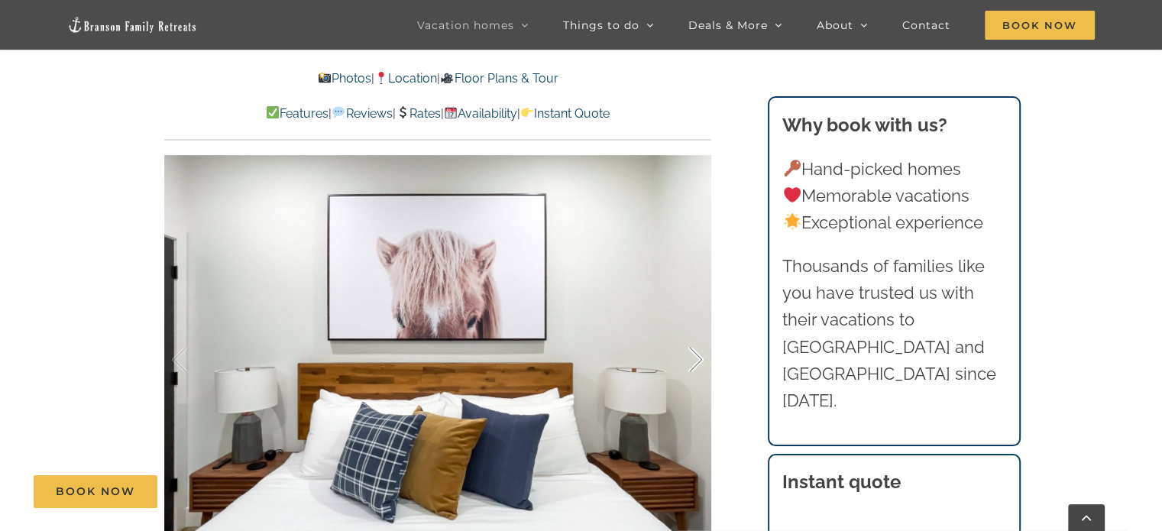
click at [696, 355] on div at bounding box center [679, 359] width 47 height 95
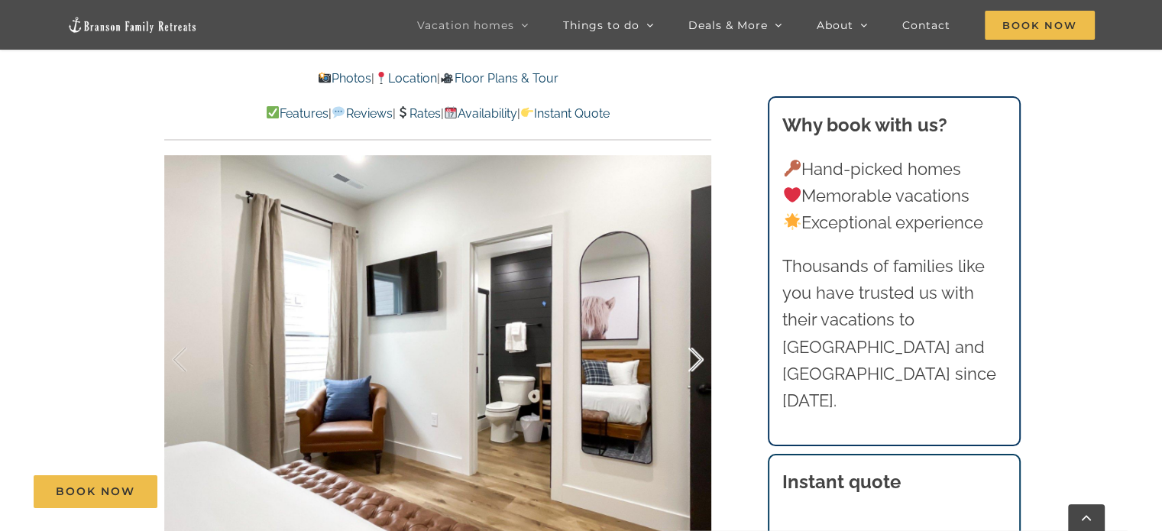
click at [696, 355] on div at bounding box center [679, 359] width 47 height 95
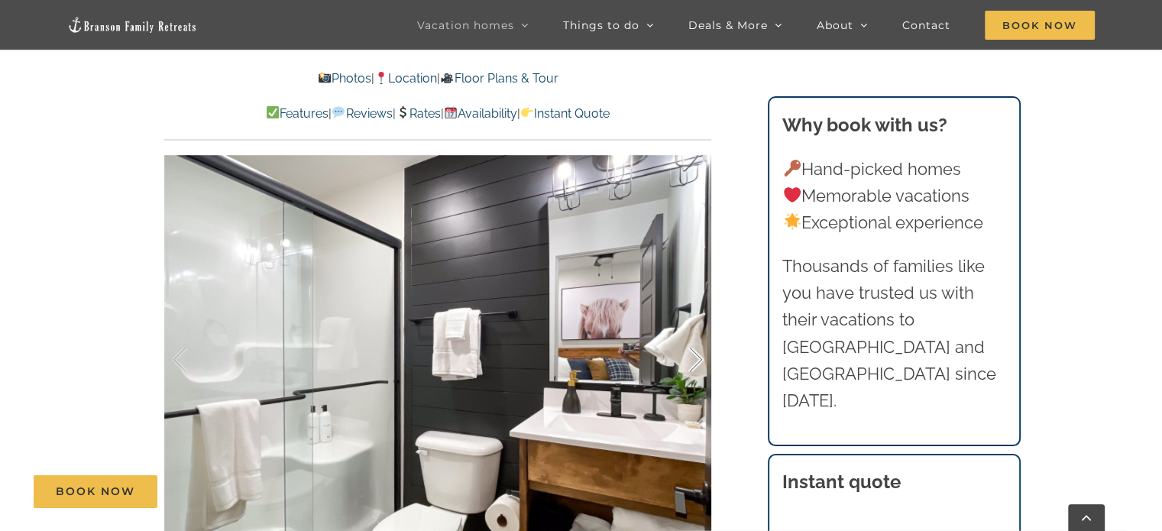
click at [696, 355] on div at bounding box center [679, 359] width 47 height 95
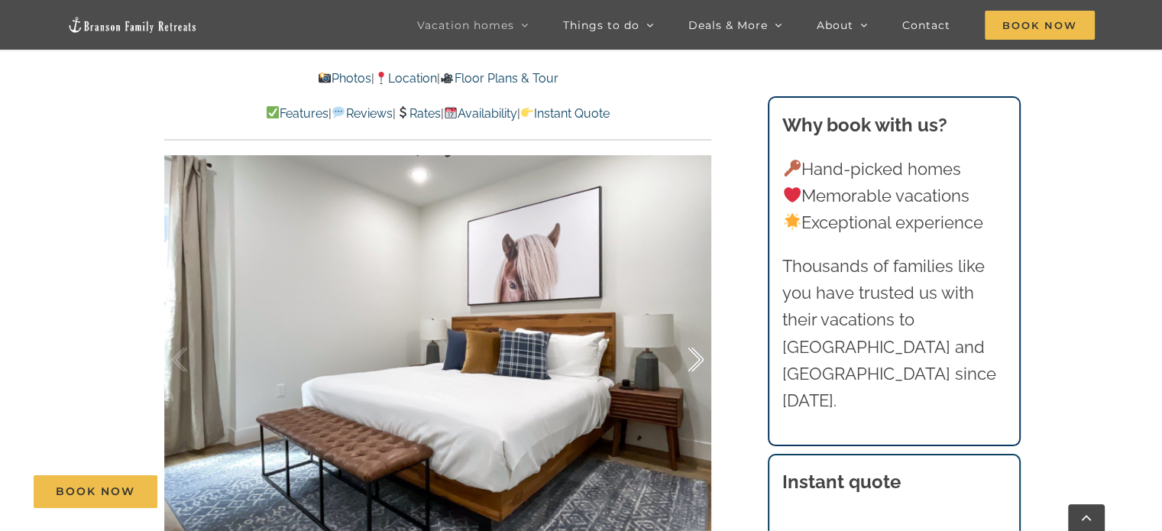
click at [696, 355] on div at bounding box center [679, 359] width 47 height 95
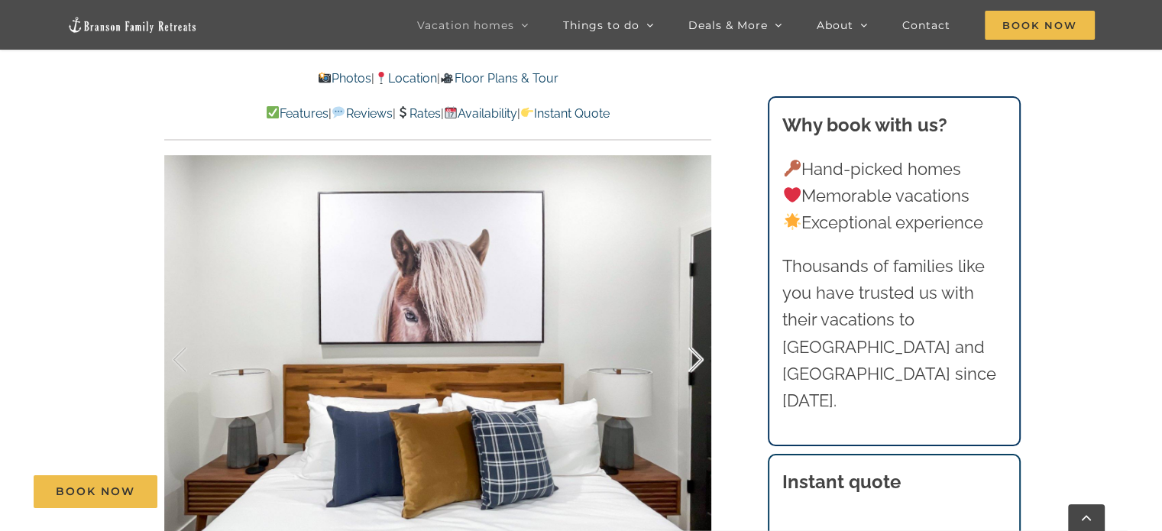
click at [696, 355] on div at bounding box center [679, 359] width 47 height 95
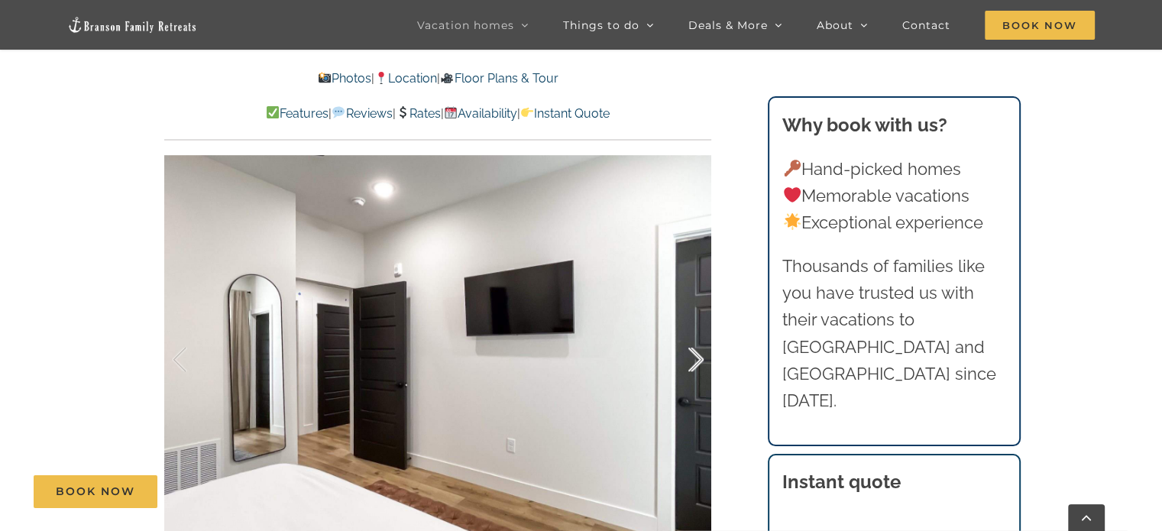
click at [696, 355] on div at bounding box center [679, 359] width 47 height 95
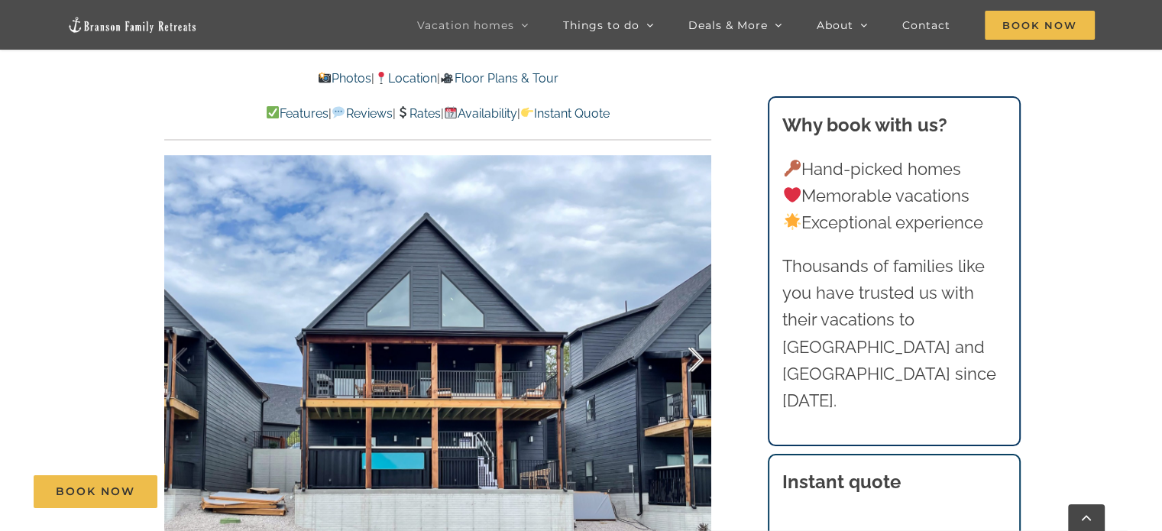
click at [696, 355] on div at bounding box center [679, 359] width 47 height 95
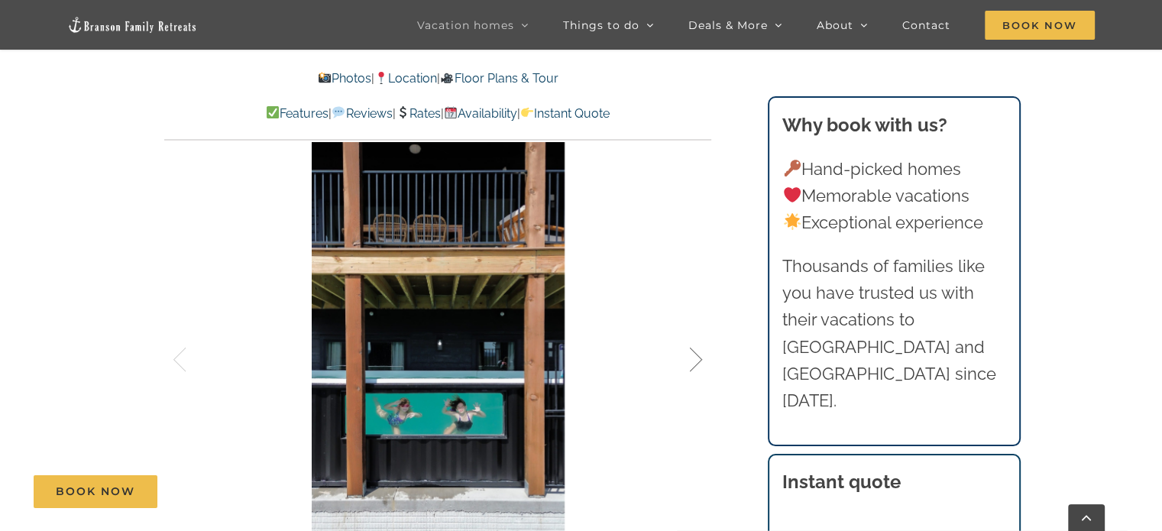
click at [696, 355] on div at bounding box center [679, 359] width 47 height 95
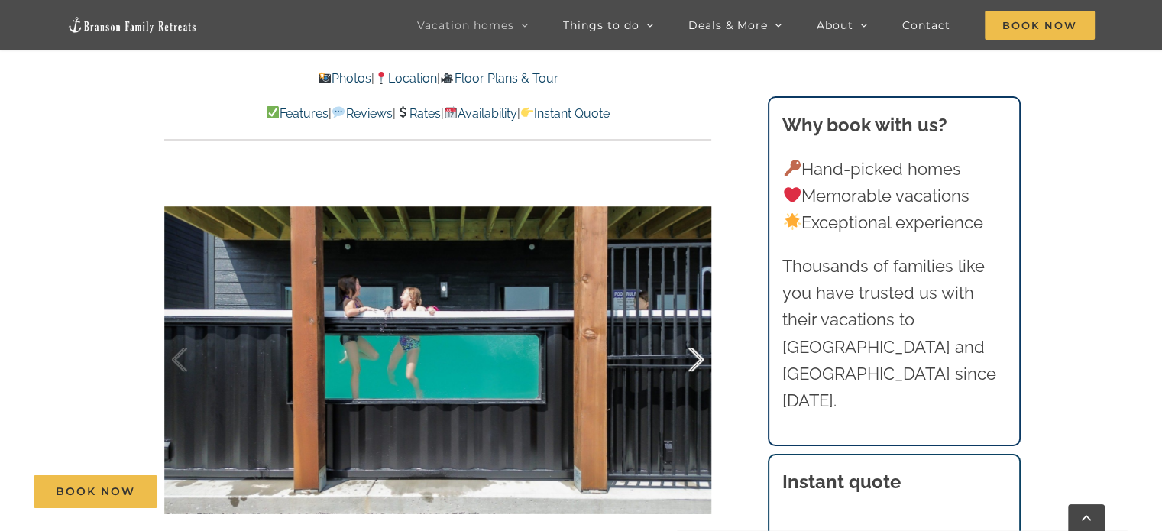
click at [696, 355] on div at bounding box center [679, 359] width 47 height 95
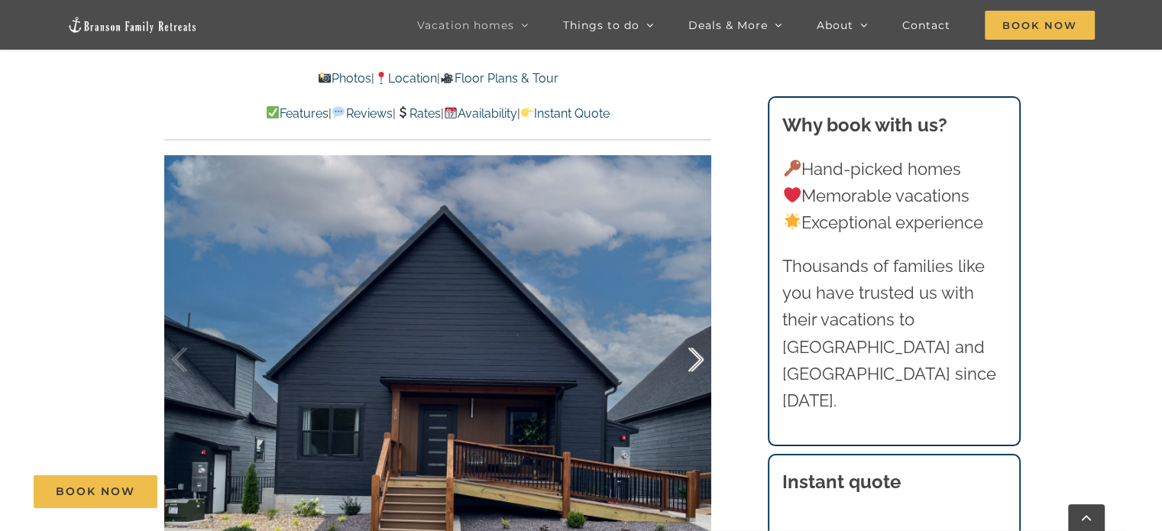
click at [696, 355] on div at bounding box center [679, 359] width 47 height 95
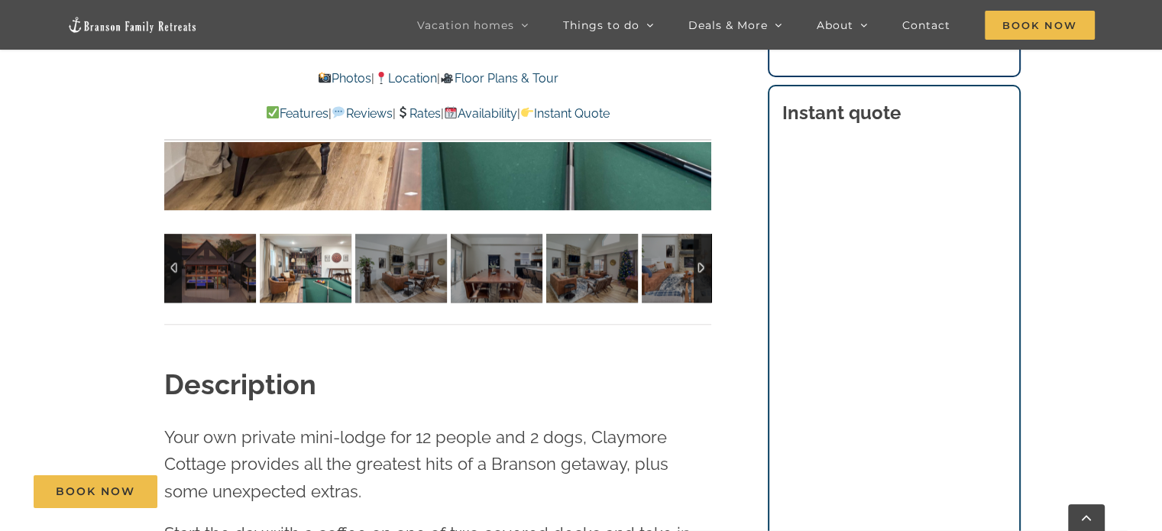
scroll to position [1268, 0]
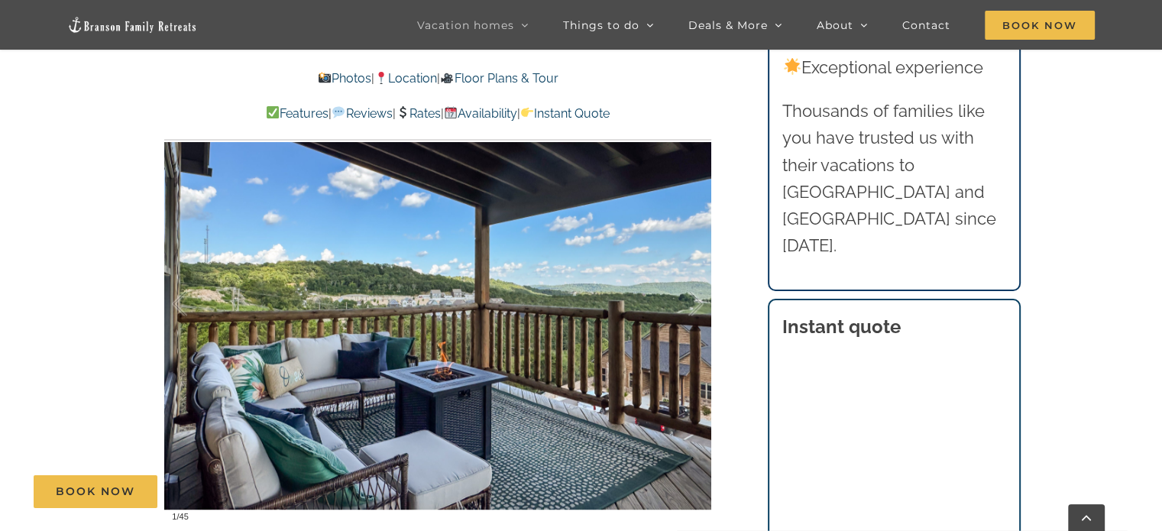
scroll to position [1005, 0]
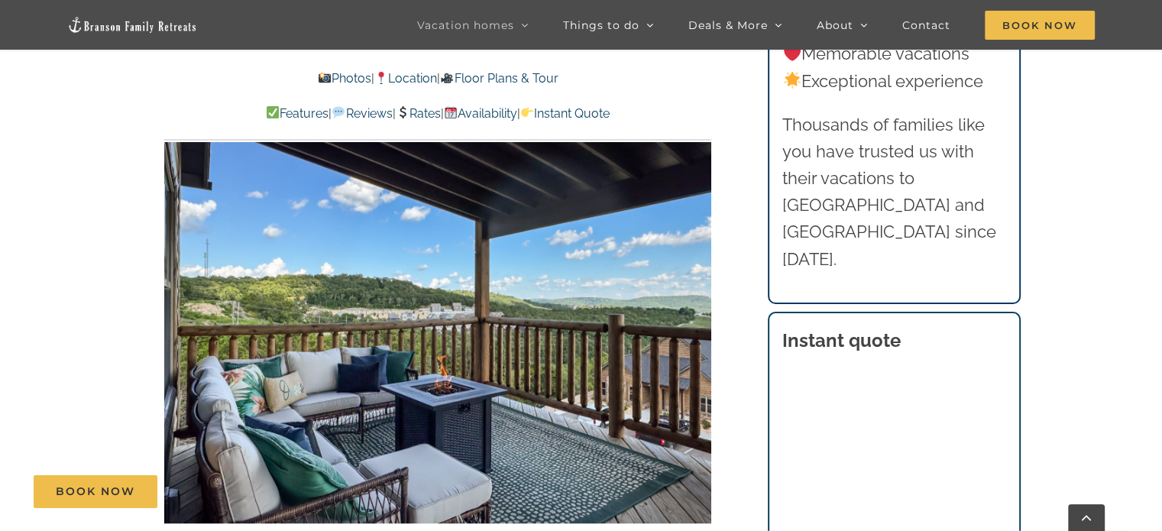
click at [820, 486] on div "Book Now" at bounding box center [592, 491] width 1117 height 33
click at [804, 490] on div "Book Now" at bounding box center [592, 491] width 1117 height 33
click at [831, 493] on div "Book Now" at bounding box center [592, 491] width 1117 height 33
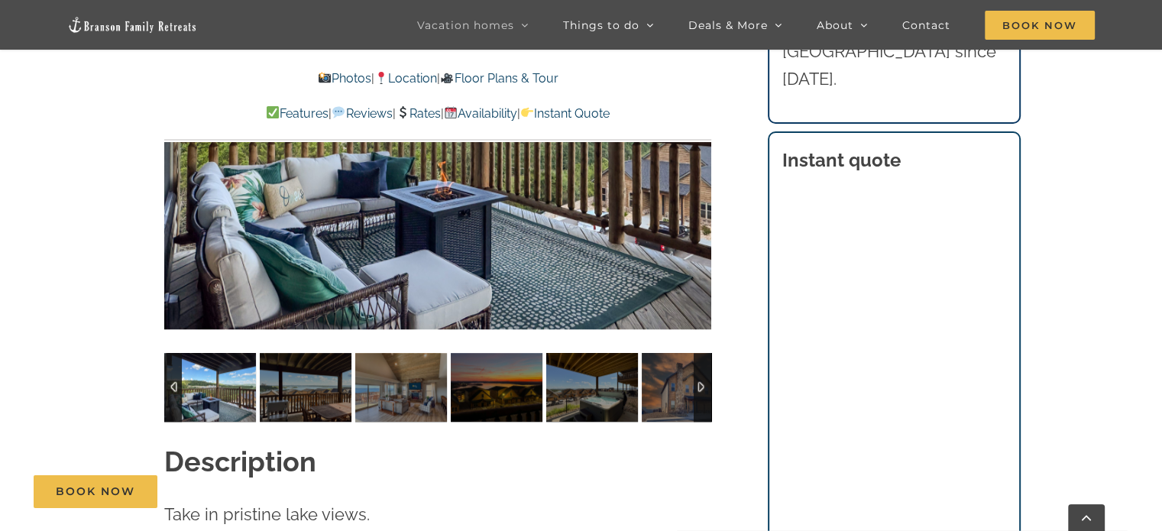
scroll to position [1185, 0]
